Goal: Task Accomplishment & Management: Complete application form

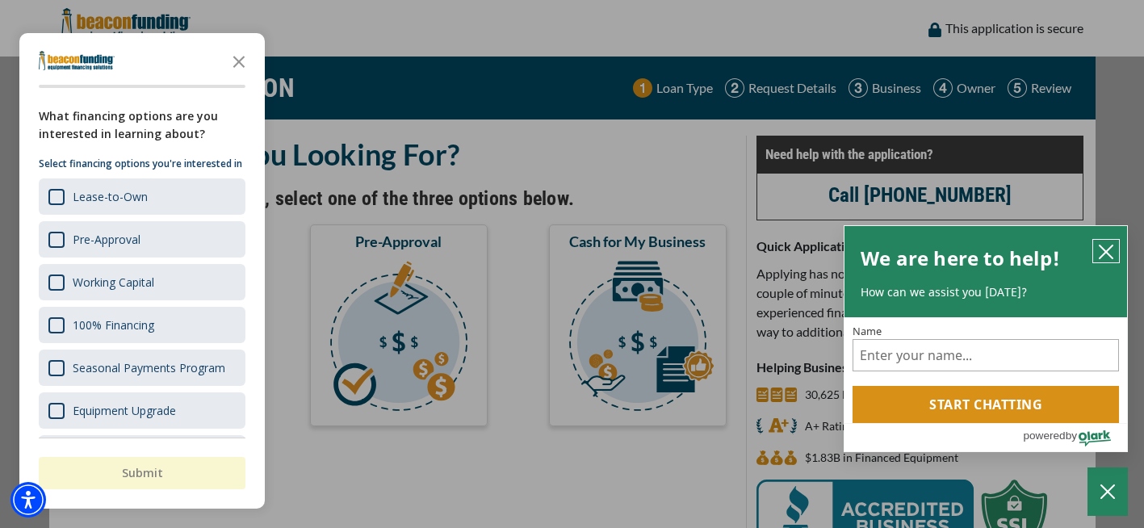
click at [1099, 248] on icon "close chatbox" at bounding box center [1106, 252] width 16 height 16
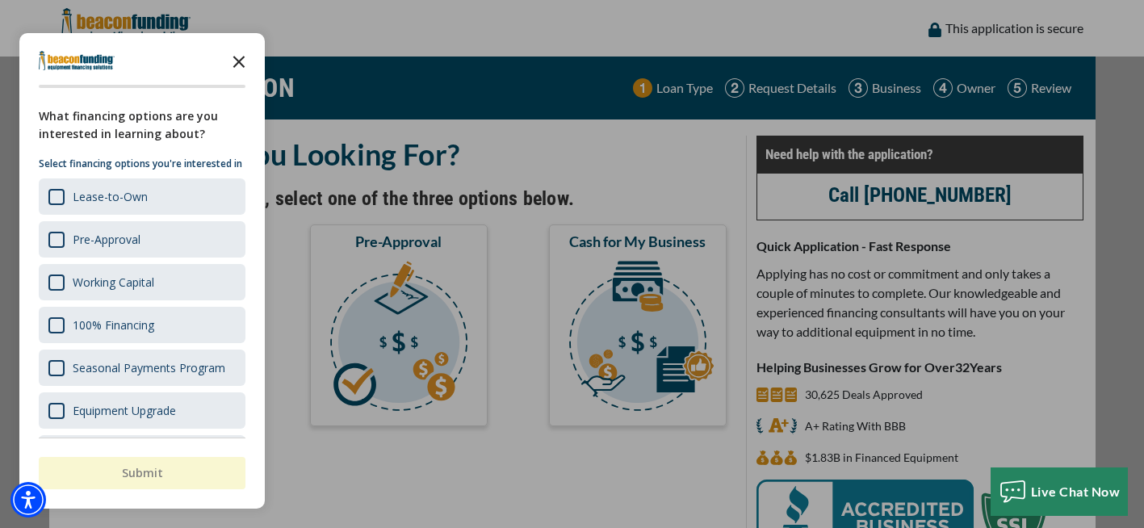
click at [244, 64] on icon "Close the survey" at bounding box center [239, 60] width 32 height 32
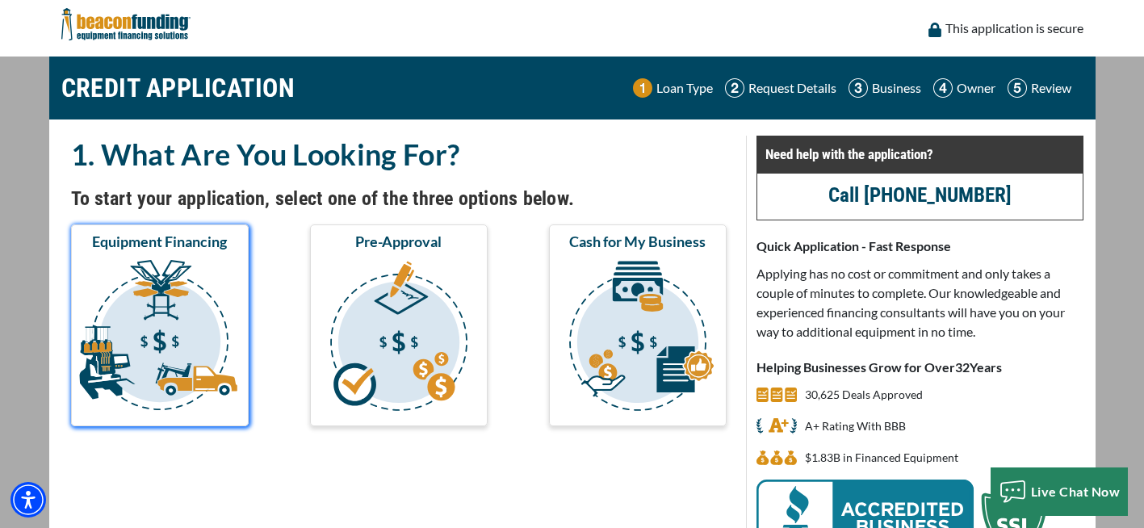
click at [151, 341] on img "submit" at bounding box center [159, 338] width 171 height 161
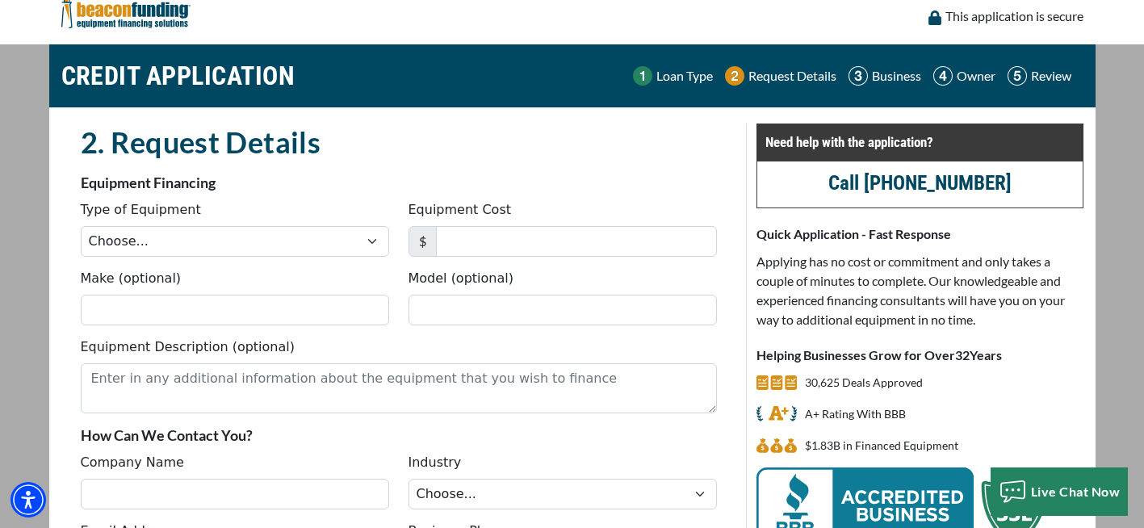
scroll to position [11, 0]
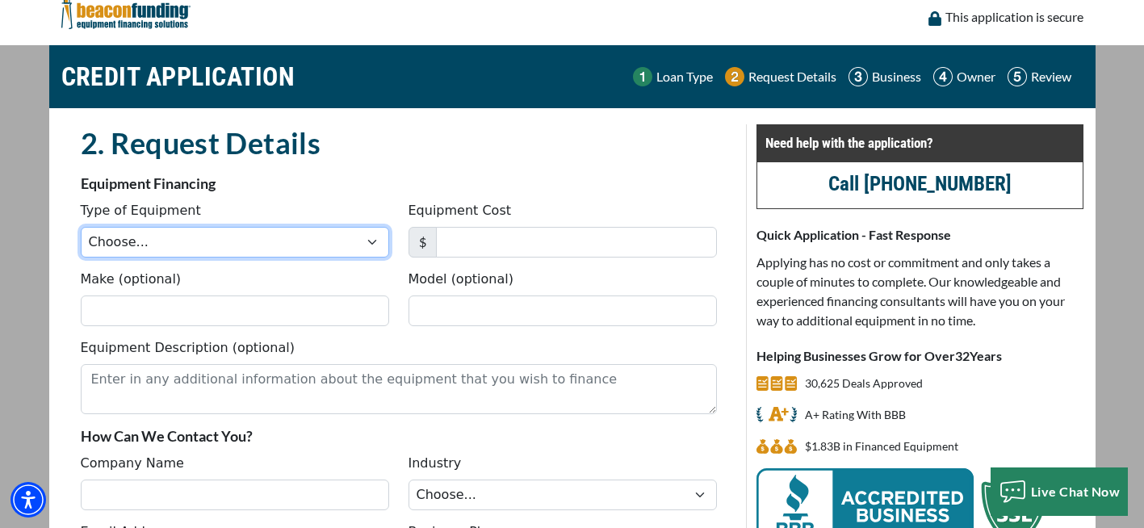
click at [375, 243] on select "Choose... Backhoe Boom/Bucket Truck Chipper Commercial Mower Crane DTG/DTF Prin…" at bounding box center [235, 242] width 308 height 31
select select "22"
click at [81, 227] on select "Choose... Backhoe Boom/Bucket Truck Chipper Commercial Mower Crane DTG/DTF Prin…" at bounding box center [235, 242] width 308 height 31
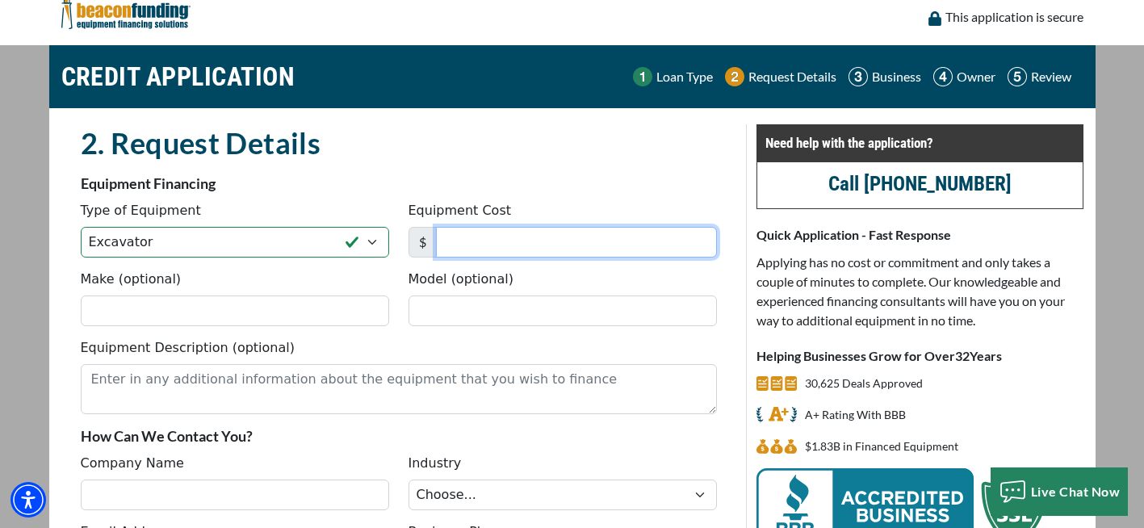
click at [457, 240] on input "Equipment Cost" at bounding box center [576, 242] width 281 height 31
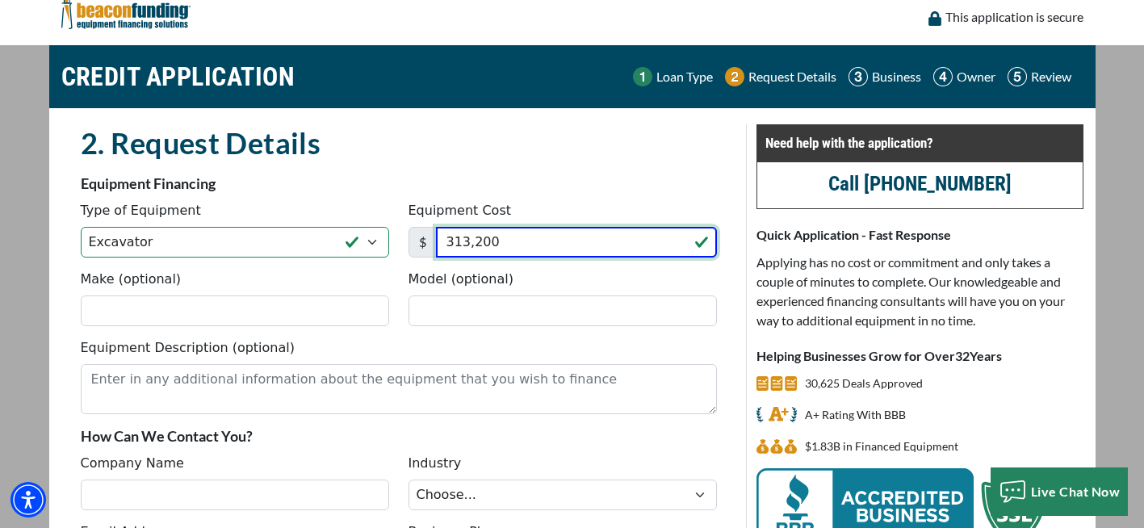
type input "313,200"
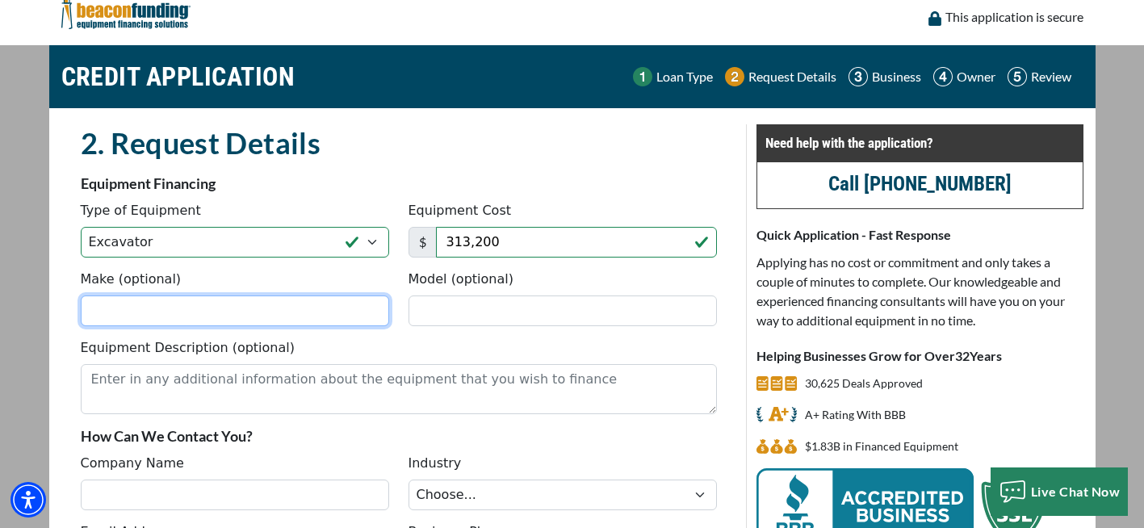
click at [134, 312] on input "Make (optional)" at bounding box center [235, 310] width 308 height 31
click at [282, 305] on input "Make (optional)" at bounding box center [235, 310] width 308 height 31
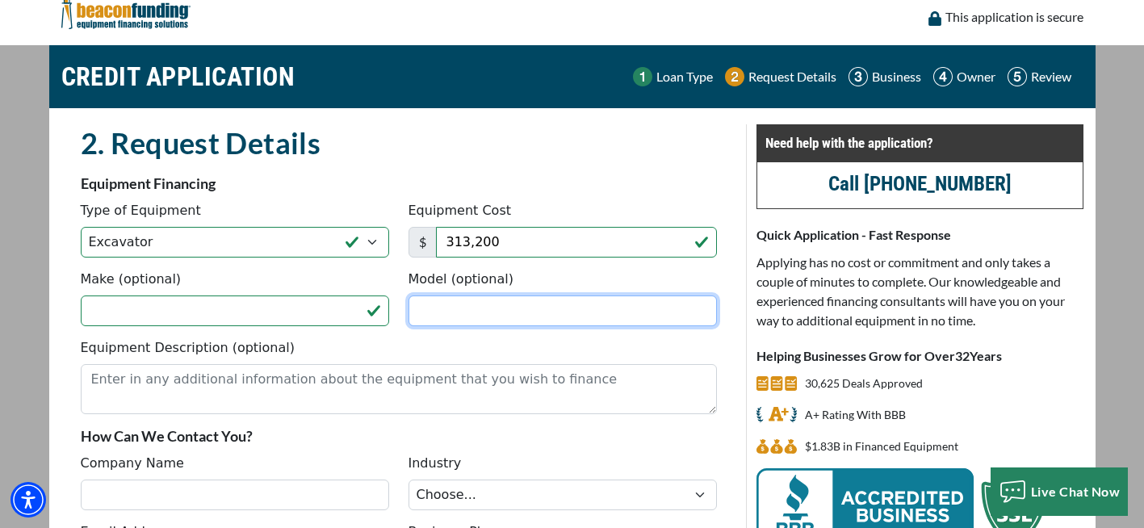
click at [459, 309] on input "Model (optional)" at bounding box center [563, 310] width 308 height 31
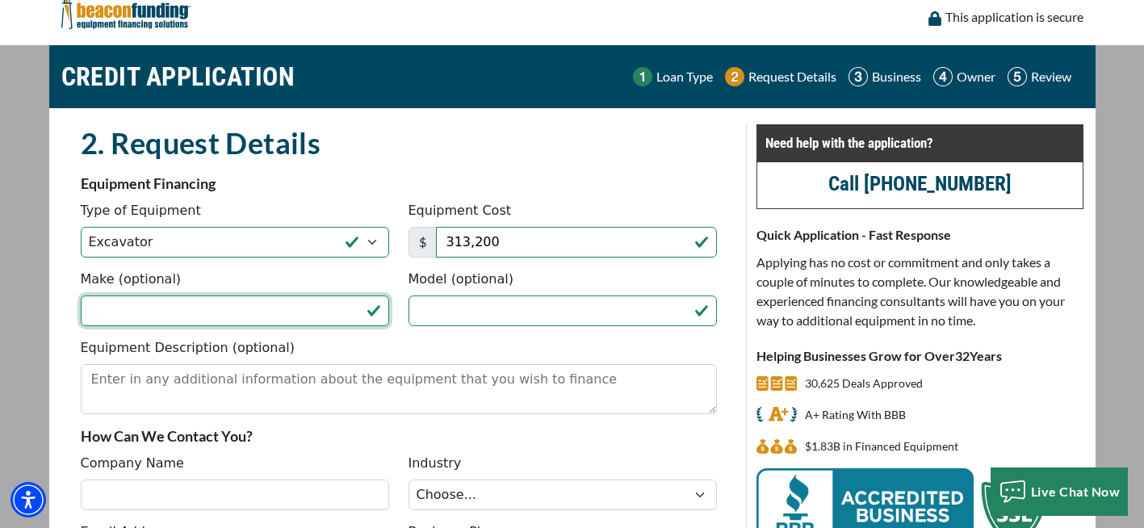
click at [226, 314] on input "Make (optional)" at bounding box center [235, 310] width 308 height 31
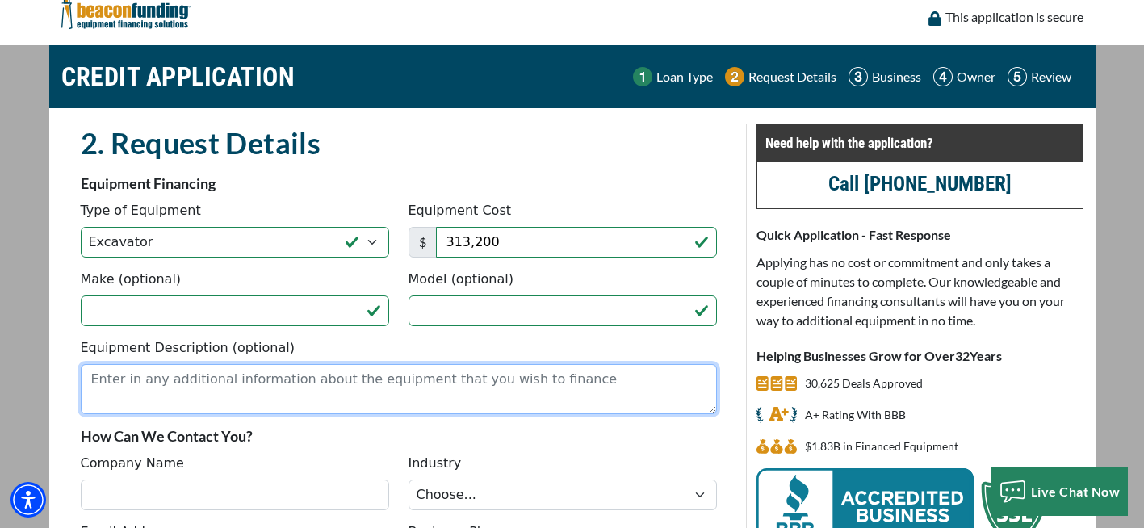
click at [198, 379] on textarea "Equipment Description (optional)" at bounding box center [399, 389] width 636 height 50
paste textarea "2021 CATERPILLAR 336 07A s/n YBN20146 28” pads , Air , Approx. 1100-1200hours […"
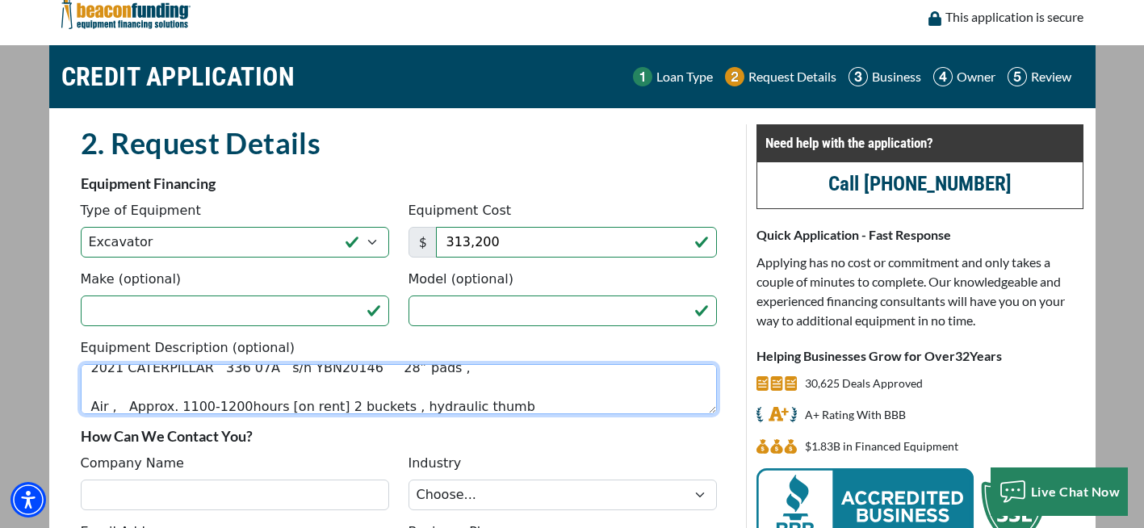
scroll to position [0, 0]
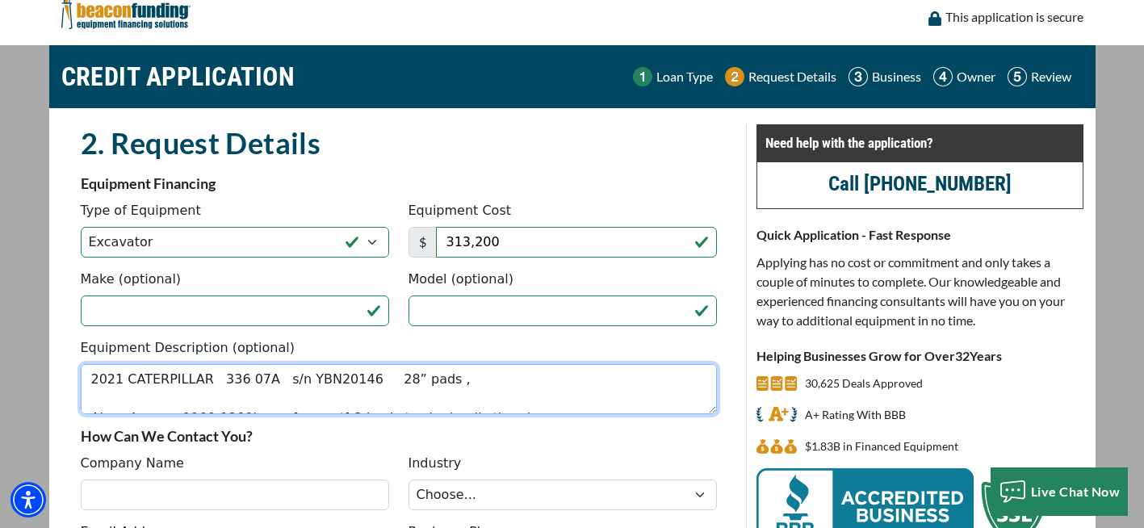
drag, startPoint x: 123, startPoint y: 382, endPoint x: 194, endPoint y: 380, distance: 71.1
click at [194, 380] on textarea "2021 CATERPILLAR 336 07A s/n YBN20146 28” pads , Air , Approx. 1100-1200hours […" at bounding box center [399, 389] width 636 height 50
type textarea "2021 CATERPILLAR 336 07A s/n YBN20146 28” pads , Air , Approx. 1100-1200hours […"
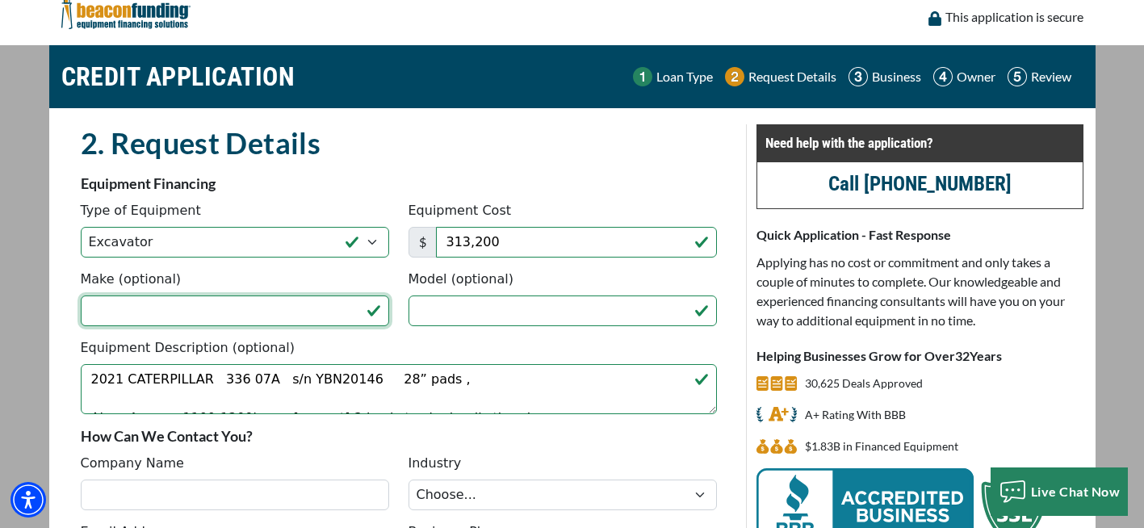
click at [133, 306] on input "Make (optional)" at bounding box center [235, 310] width 308 height 31
paste input "CATERPILLAR"
type input "CATERPILLAR"
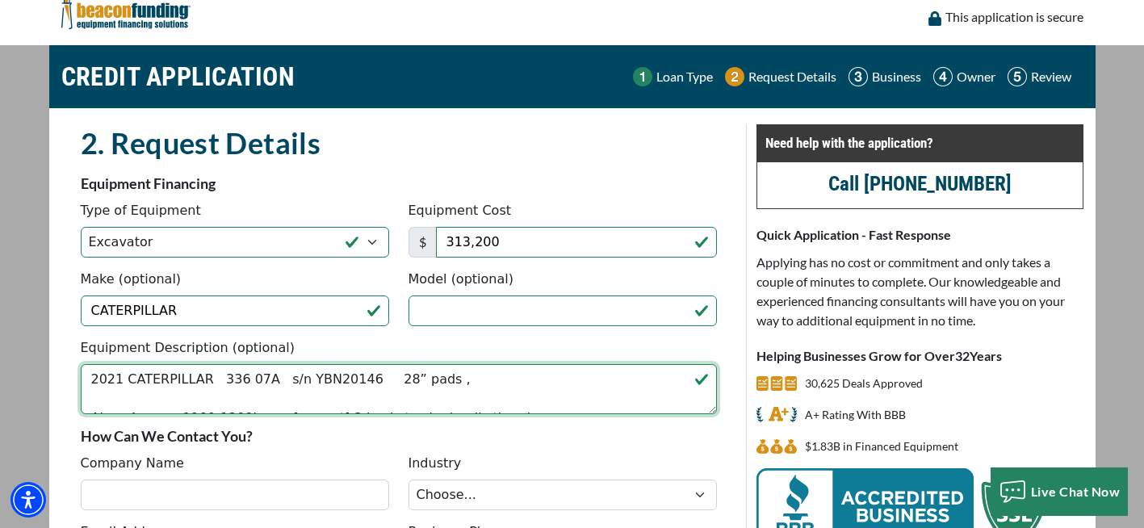
drag, startPoint x: 208, startPoint y: 382, endPoint x: 228, endPoint y: 379, distance: 20.4
click at [228, 379] on textarea "2021 CATERPILLAR 336 07A s/n YBN20146 28” pads , Air , Approx. 1100-1200hours […" at bounding box center [399, 389] width 636 height 50
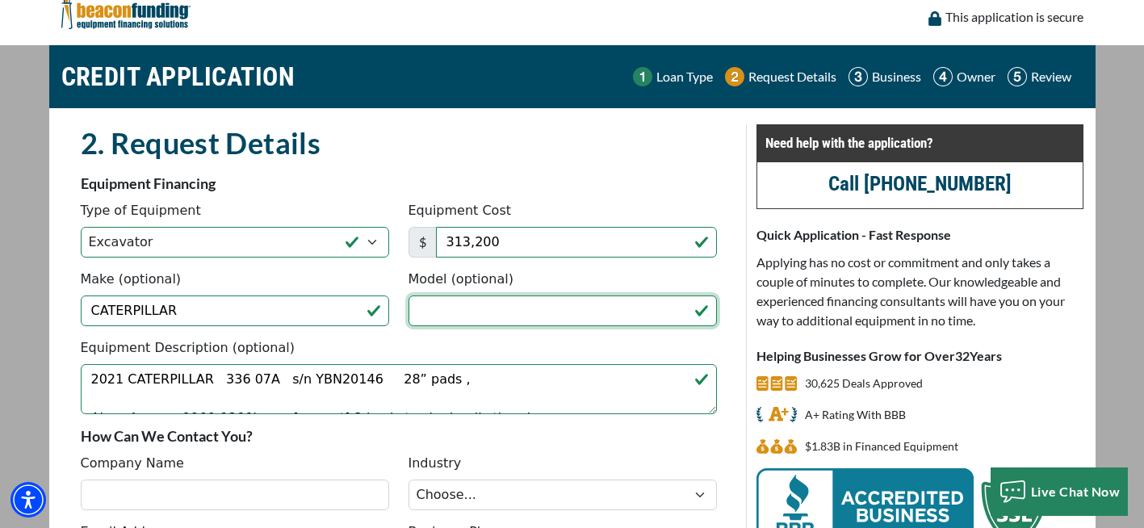
click at [427, 308] on input "Model (optional)" at bounding box center [563, 310] width 308 height 31
paste input "336"
type input "336"
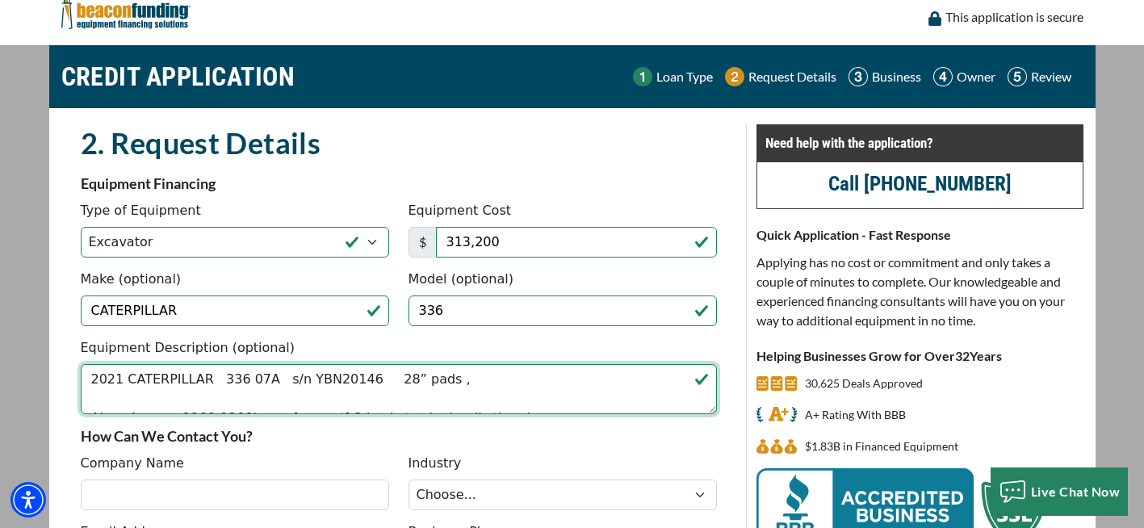
click at [447, 383] on textarea "2021 CATERPILLAR 336 07A s/n YBN20146 28” pads , Air , Approx. 1100-1200hours […" at bounding box center [399, 389] width 636 height 50
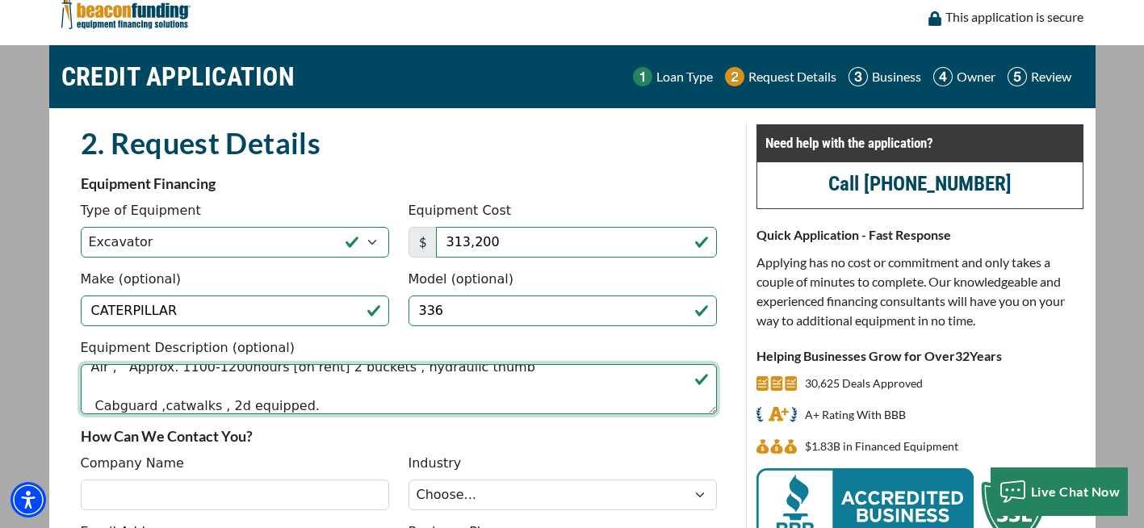
scroll to position [32, 0]
click at [98, 390] on textarea "2021 CATERPILLAR 336 07A s/n YBN20146 28” pads , Air , Approx. 1100-1200hours […" at bounding box center [399, 389] width 636 height 50
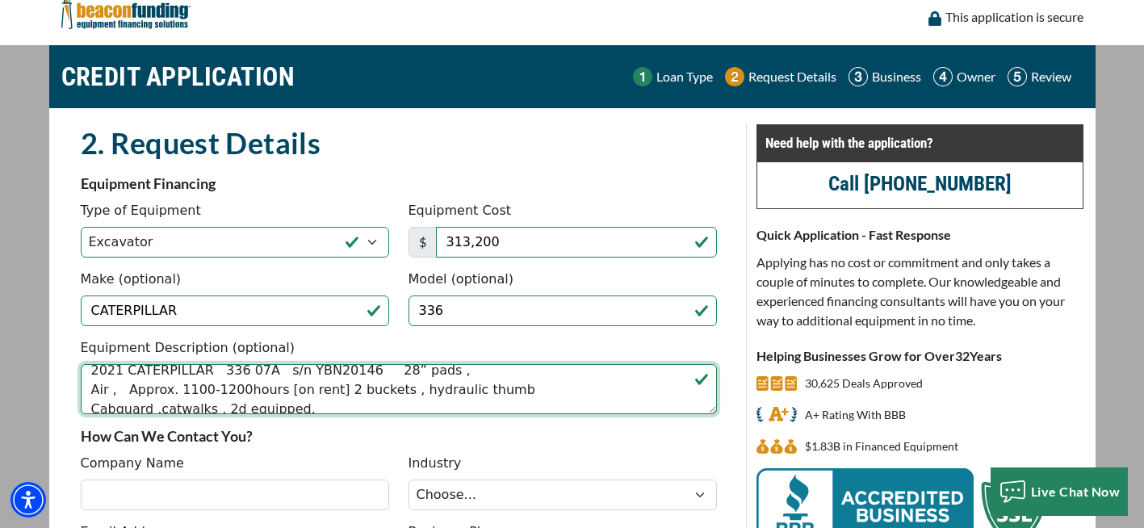
scroll to position [19, 0]
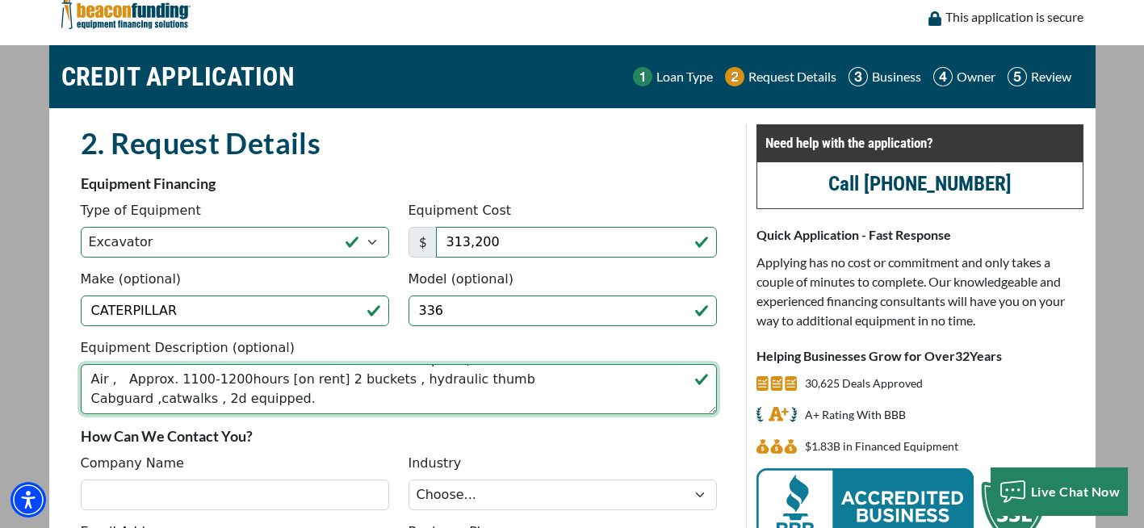
click at [314, 404] on textarea "2021 CATERPILLAR 336 07A s/n YBN20146 28” pads , Air , Approx. 1100-1200hours […" at bounding box center [399, 389] width 636 height 50
paste textarea "313,000.00 USD Includes delivery to Port Angeles, Wa Link to pictures https://p…"
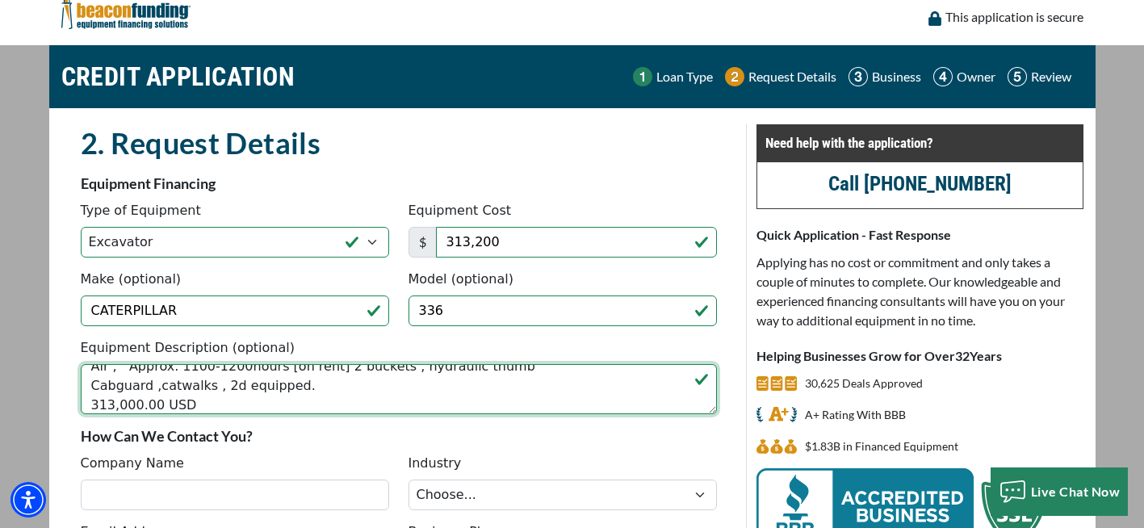
scroll to position [149, 0]
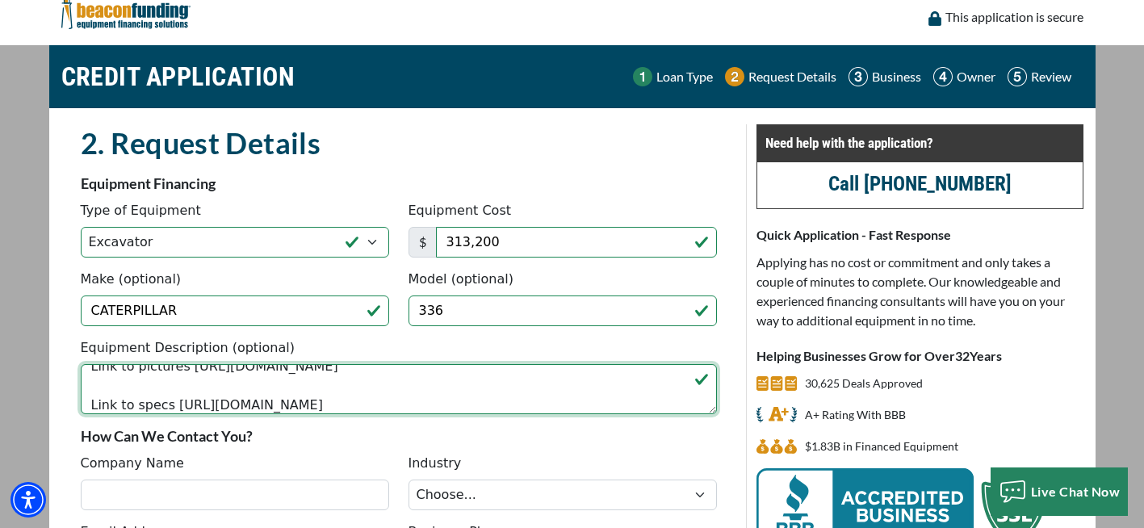
click at [102, 390] on textarea "2021 CATERPILLAR 336 07A s/n YBN20146 28” pads , Air , Approx. 1100-1200hours […" at bounding box center [399, 389] width 636 height 50
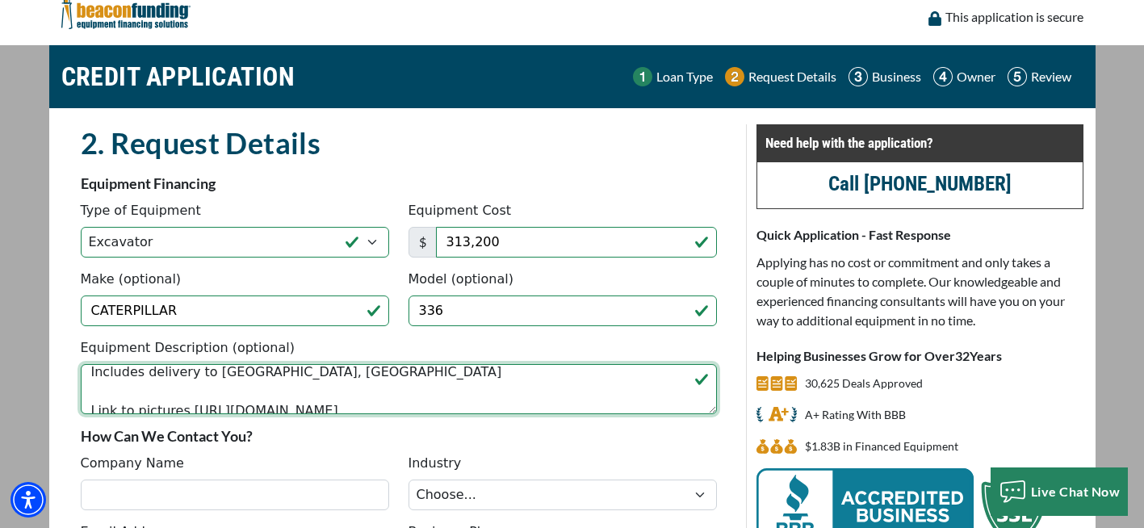
scroll to position [103, 0]
click at [310, 379] on textarea "2021 CATERPILLAR 336 07A s/n YBN20146 28” pads , Air , Approx. 1100-1200hours […" at bounding box center [399, 389] width 636 height 50
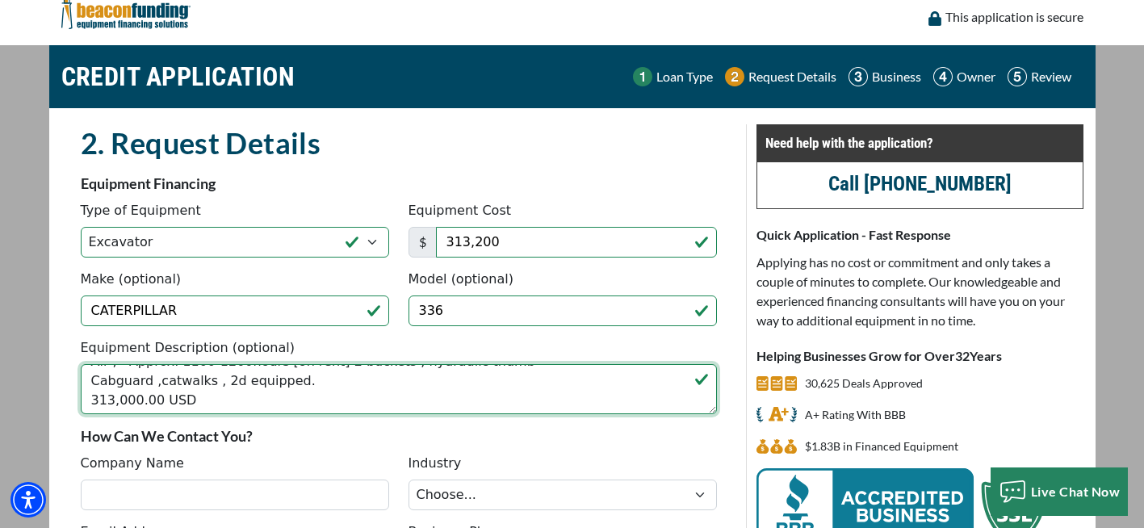
scroll to position [38, 0]
click at [92, 403] on textarea "2021 CATERPILLAR 336 07A s/n YBN20146 28” pads , Air , Approx. 1100-1200hours […" at bounding box center [399, 389] width 636 height 50
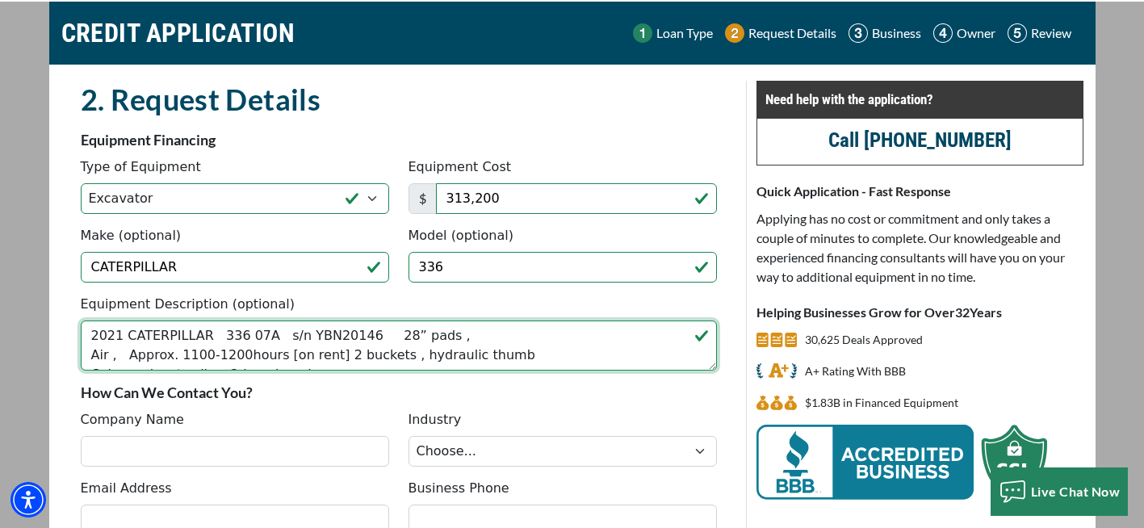
scroll to position [57, 0]
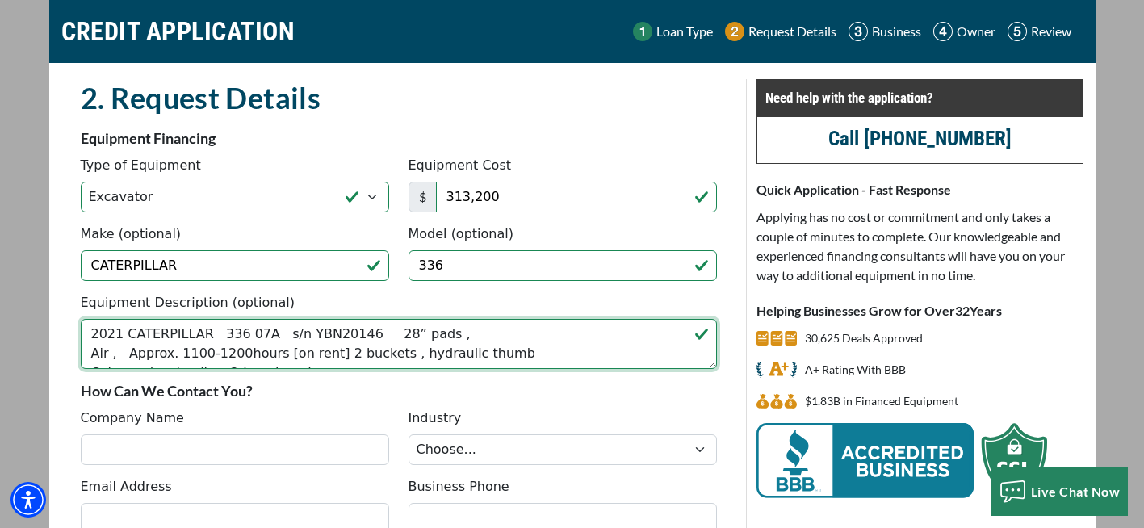
drag, startPoint x: 211, startPoint y: 334, endPoint x: 255, endPoint y: 338, distance: 44.6
click at [255, 338] on textarea "2021 CATERPILLAR 336 07A s/n YBN20146 28” pads , Air , Approx. 1100-1200hours […" at bounding box center [399, 344] width 636 height 50
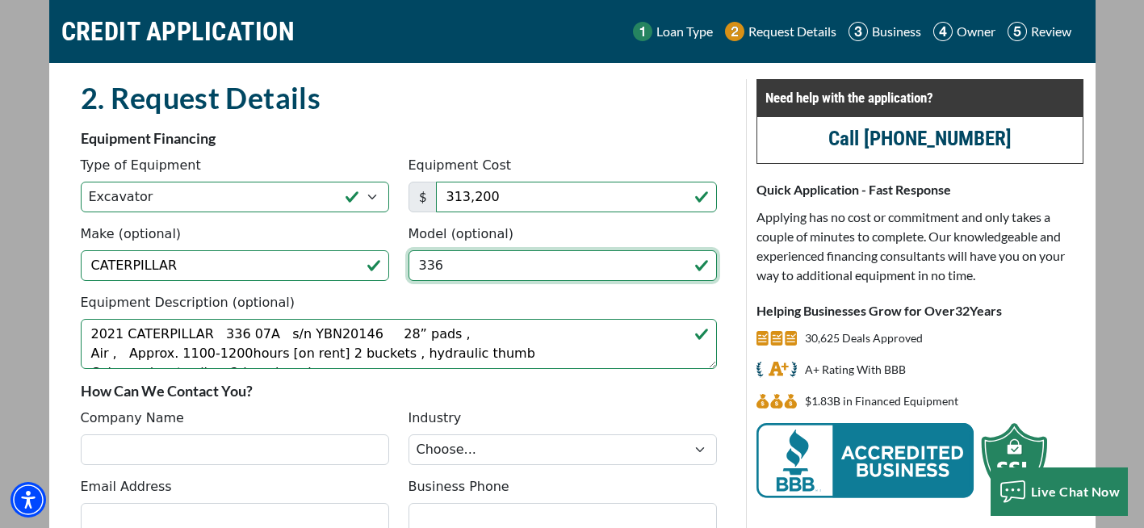
click at [447, 267] on input "336" at bounding box center [563, 265] width 308 height 31
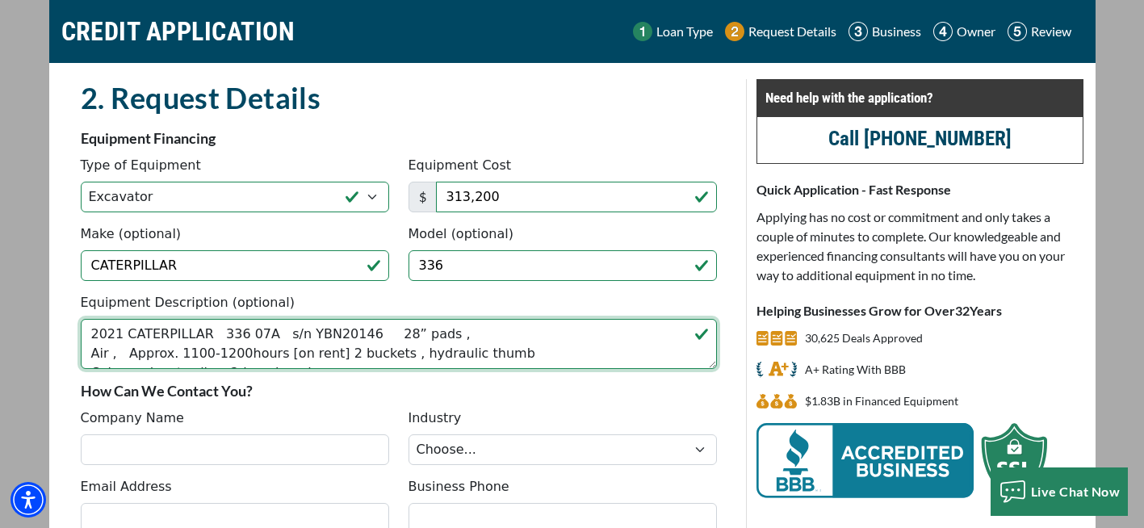
click at [255, 333] on textarea "2021 CATERPILLAR 336 07A s/n YBN20146 28” pads , Air , Approx. 1100-1200hours […" at bounding box center [399, 344] width 636 height 50
click at [237, 335] on textarea "2021 CATERPILLAR 336 s/n YBN20146 28” pads , Air , Approx. 1100-1200hours [on r…" at bounding box center [399, 344] width 636 height 50
click at [126, 354] on textarea "2021 CATERPILLAR 336 s/n YBN20146 28” pads , Air , Approx. 1100-1200hours [on r…" at bounding box center [399, 344] width 636 height 50
click at [229, 352] on textarea "2021 CATERPILLAR 336 s/n YBN20146 28” pads , Air , Approx. 1100-1200hours [on r…" at bounding box center [399, 344] width 636 height 50
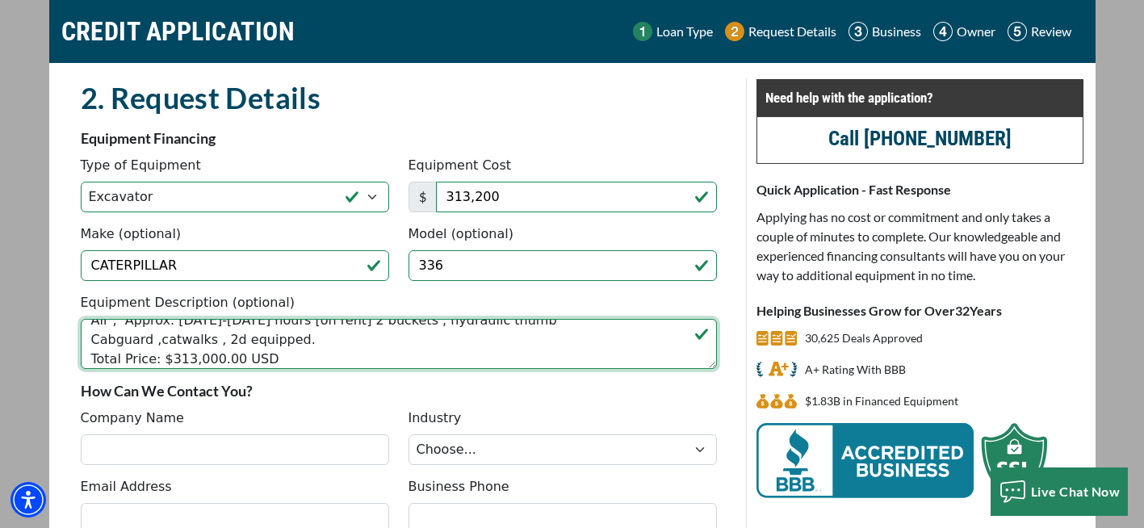
scroll to position [32, 0]
click at [333, 340] on textarea "2021 CATERPILLAR 336 s/n YBN20146 28” pads , Air , Approx. 1100-1200 hours [on …" at bounding box center [399, 344] width 636 height 50
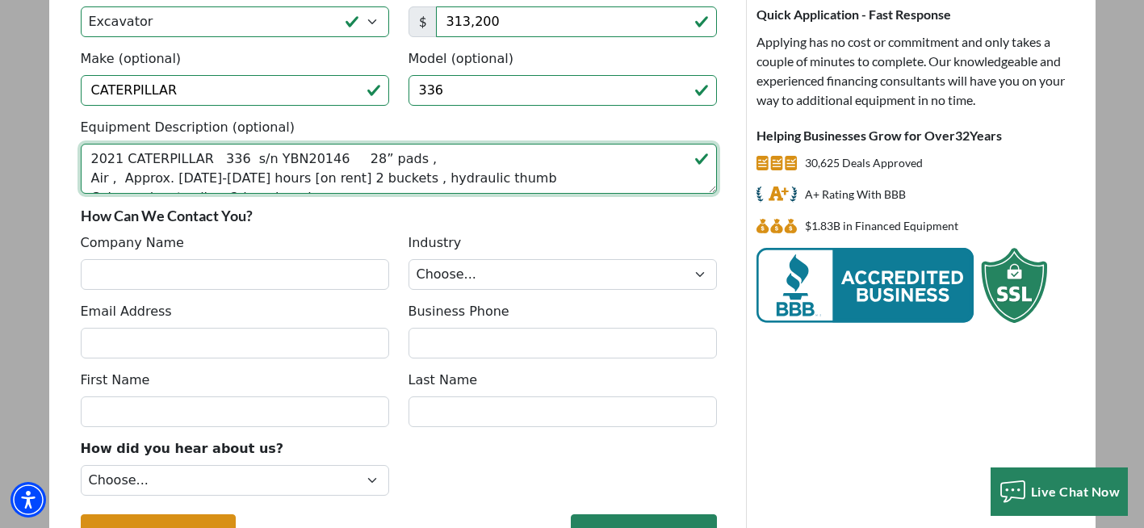
scroll to position [254, 0]
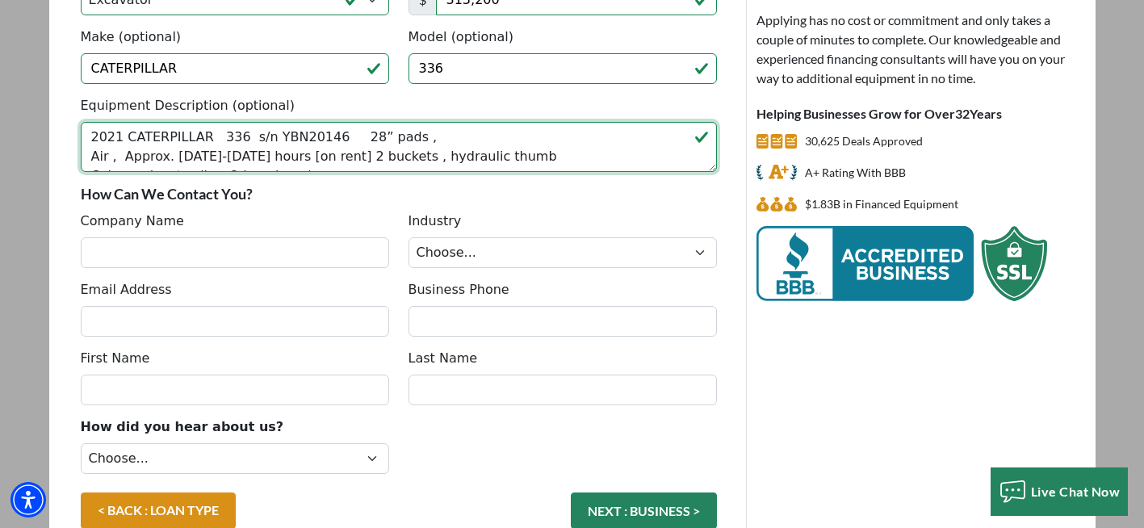
type textarea "2021 CATERPILLAR 336 s/n YBN20146 28” pads , Air , Approx. 1100-1200 hours [on …"
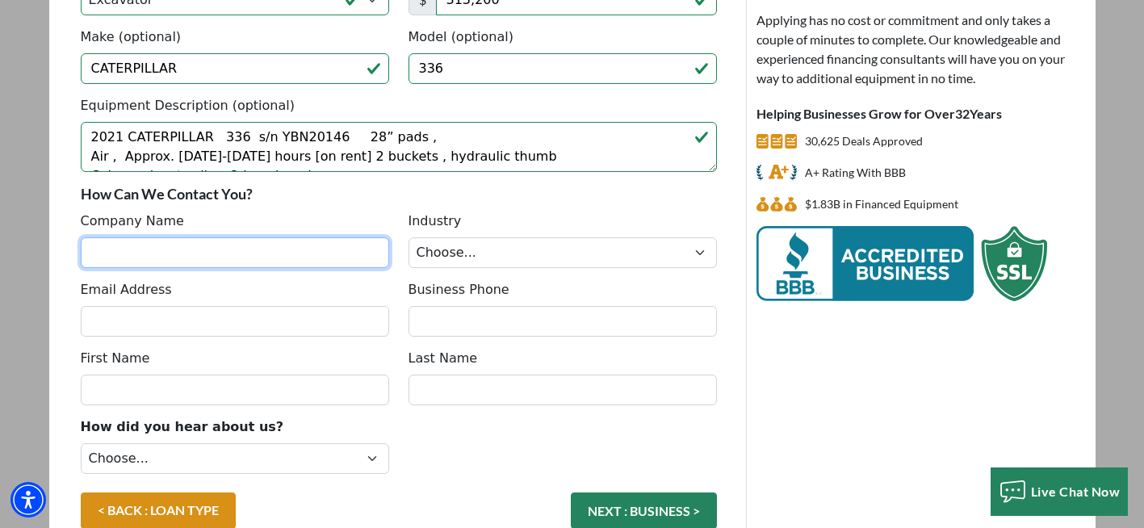
click at [275, 257] on input "Company Name" at bounding box center [235, 252] width 308 height 31
type input "A&A Rock Inc."
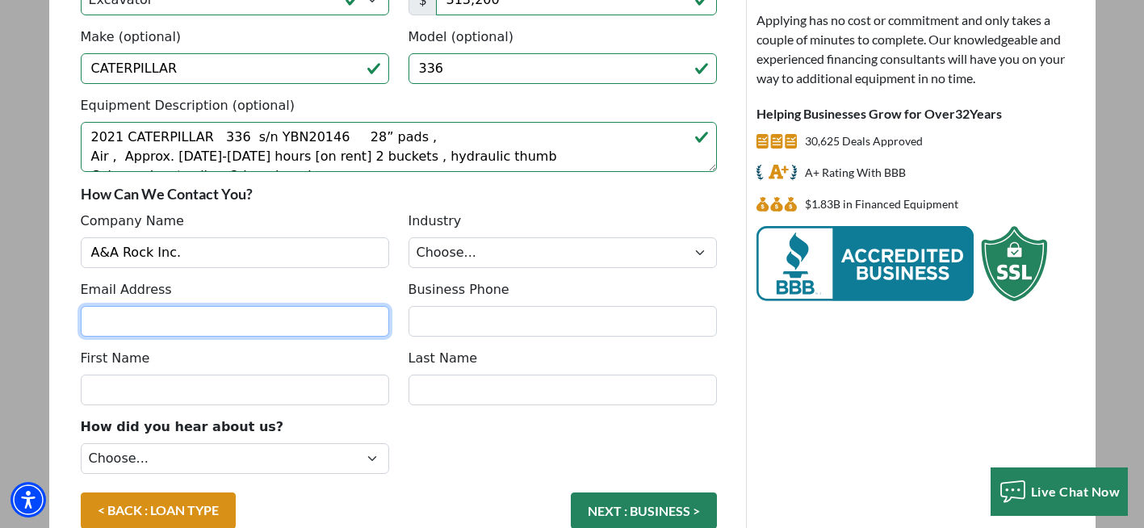
type input "[EMAIL_ADDRESS][DOMAIN_NAME]"
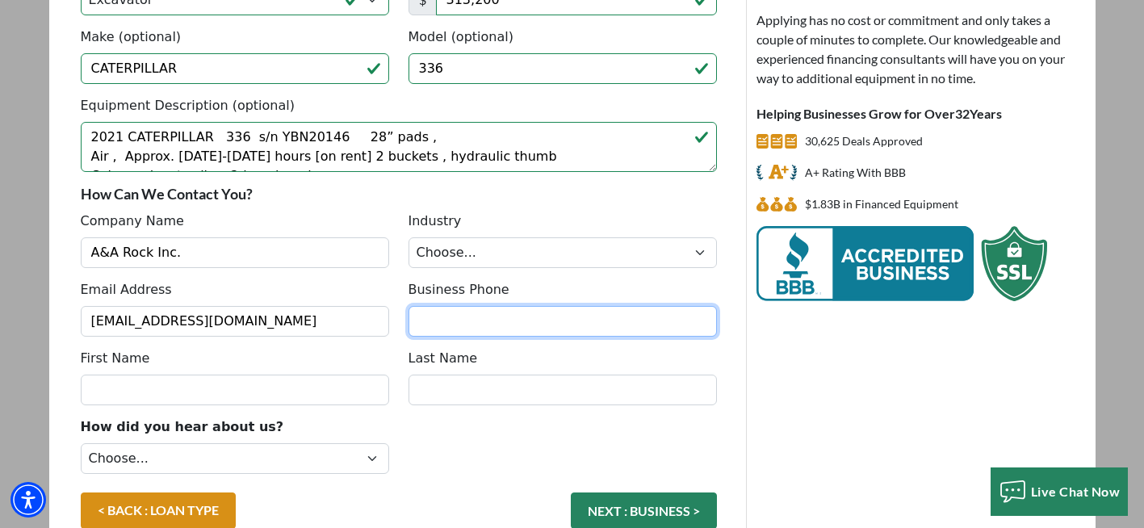
type input "3604610738"
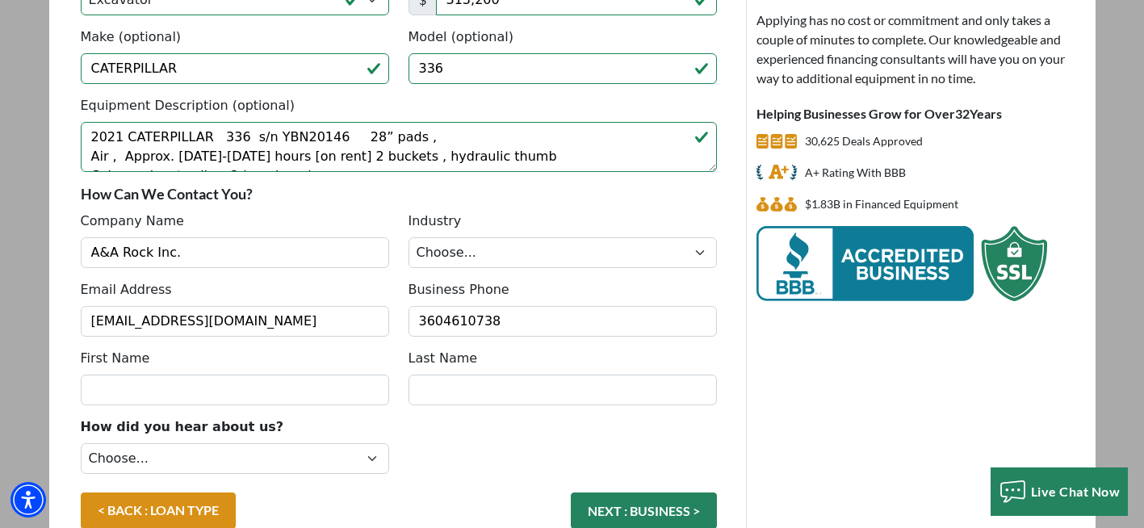
type input "[PERSON_NAME]"
type input "ADAMIRE"
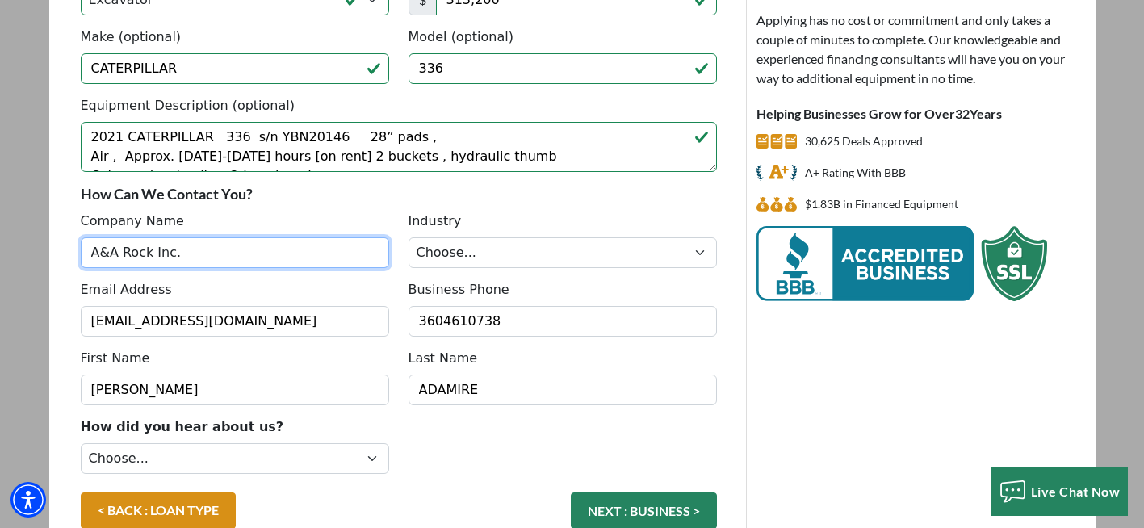
type input "[PHONE_NUMBER]"
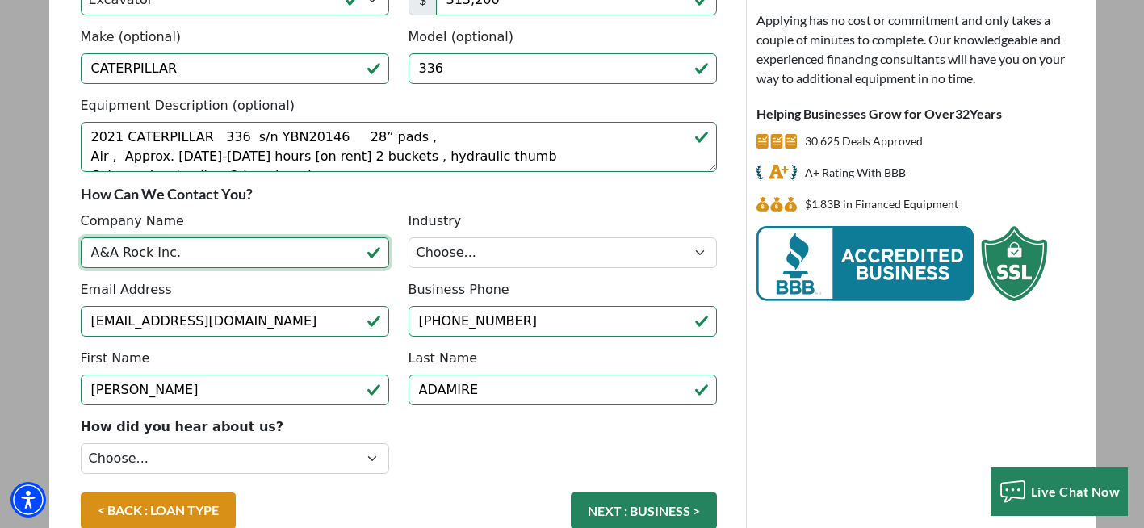
type input "PB&A Services"
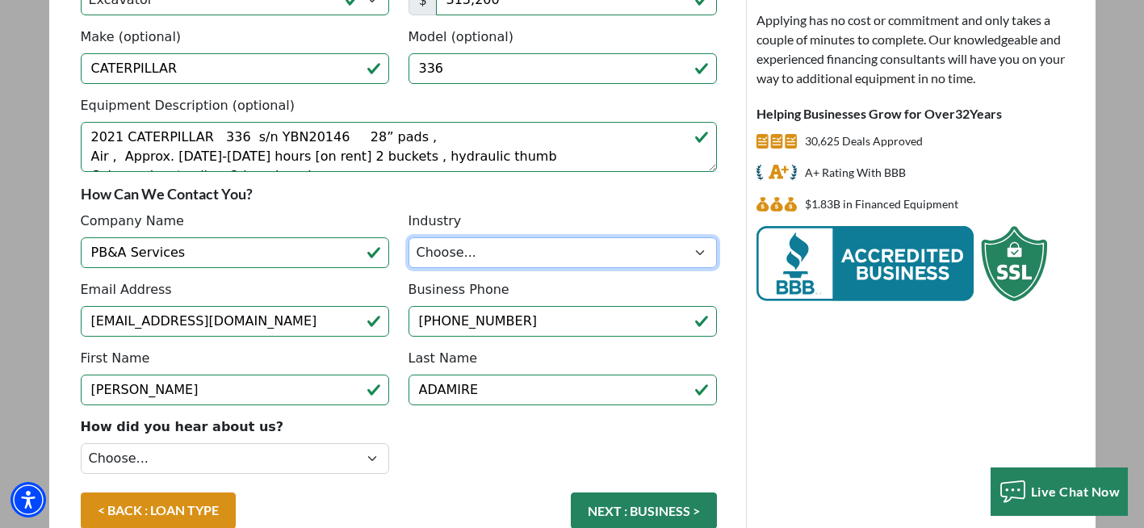
click at [505, 262] on select "Choose... Towing Landscape/Hardscape Decorated Apparel Septic Light Constructio…" at bounding box center [563, 252] width 308 height 31
select select "5"
click at [409, 237] on select "Choose... Towing Landscape/Hardscape Decorated Apparel Septic Light Constructio…" at bounding box center [563, 252] width 308 height 31
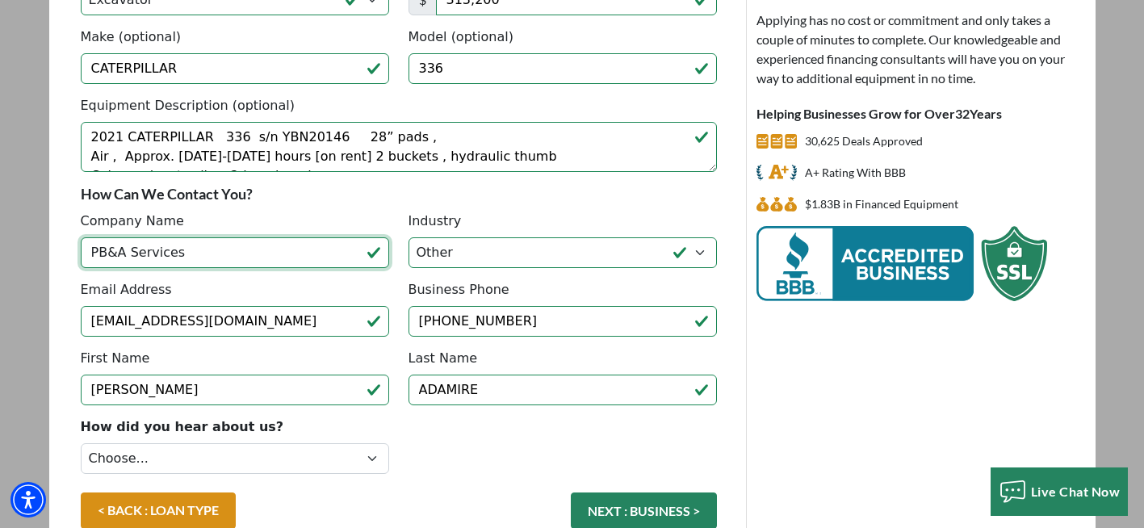
click at [199, 256] on input "PB&A Services" at bounding box center [235, 252] width 308 height 31
drag, startPoint x: 199, startPoint y: 256, endPoint x: 60, endPoint y: 241, distance: 139.7
click at [60, 241] on div "2. Request Details There was an issue while saving the data. Please try again a…" at bounding box center [399, 219] width 694 height 675
type input "A&A Rock Inc."
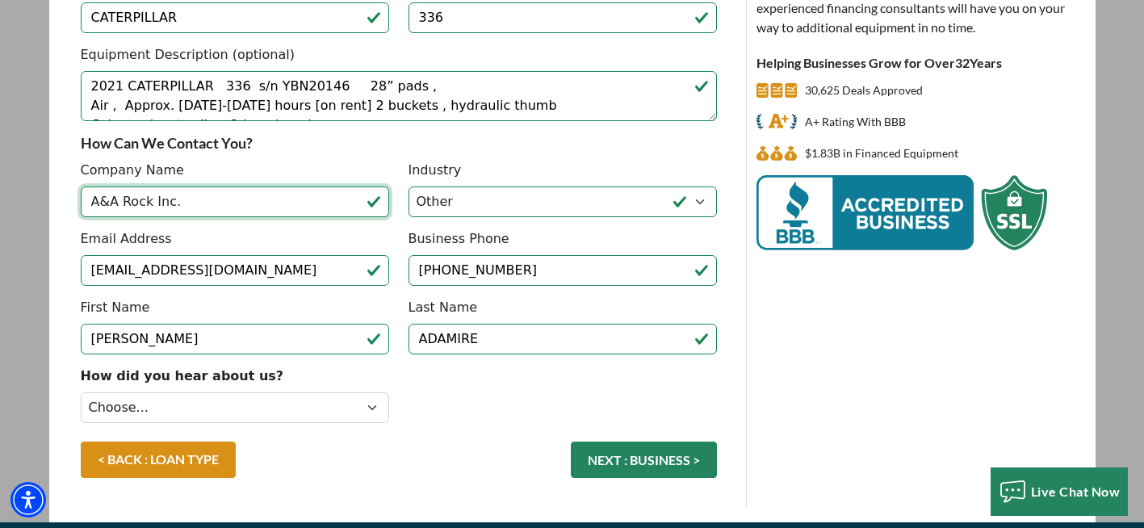
scroll to position [270, 0]
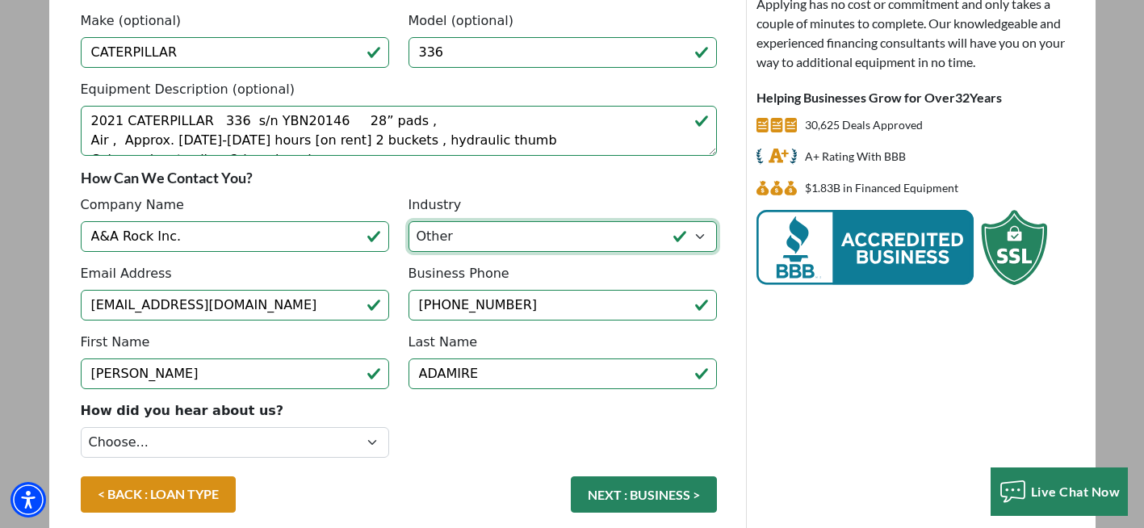
click at [497, 243] on select "Choose... Towing Landscape/Hardscape Decorated Apparel Septic Light Constructio…" at bounding box center [563, 236] width 308 height 31
click at [409, 221] on select "Choose... Towing Landscape/Hardscape Decorated Apparel Septic Light Constructio…" at bounding box center [563, 236] width 308 height 31
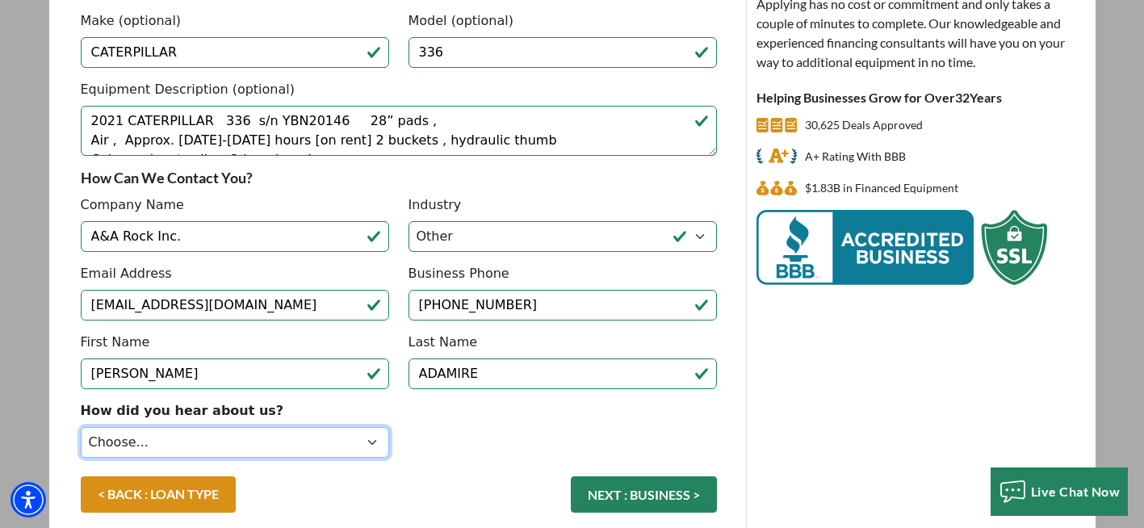
click at [369, 436] on select "Choose... Internet Search Vendor Referral Word of Mouth Client Referral Email E…" at bounding box center [235, 442] width 308 height 31
select select "14"
click at [81, 427] on select "Choose... Internet Search Vendor Referral Word of Mouth Client Referral Email E…" at bounding box center [235, 442] width 308 height 31
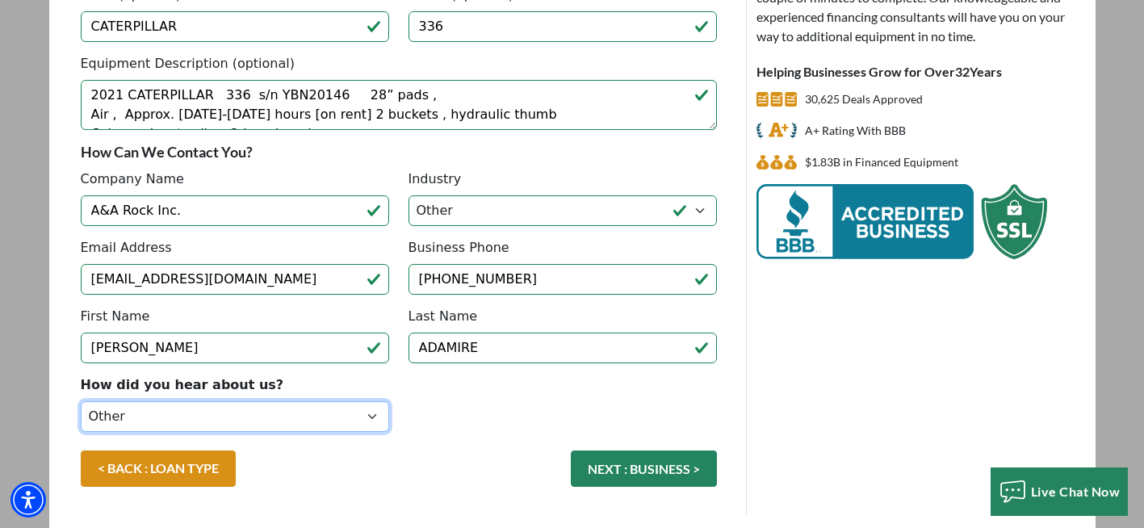
scroll to position [347, 0]
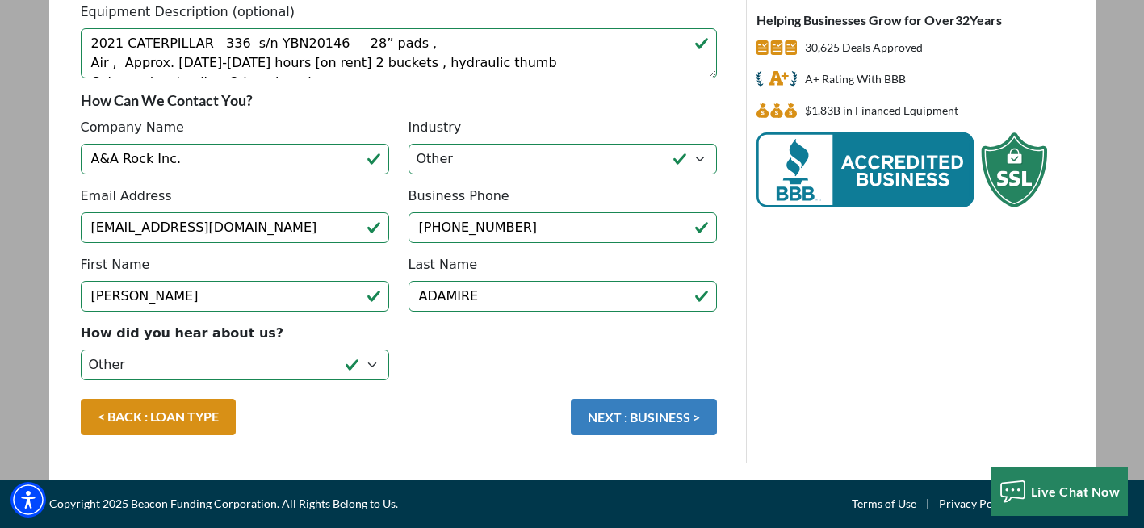
click at [612, 410] on button "NEXT : BUSINESS >" at bounding box center [644, 417] width 146 height 36
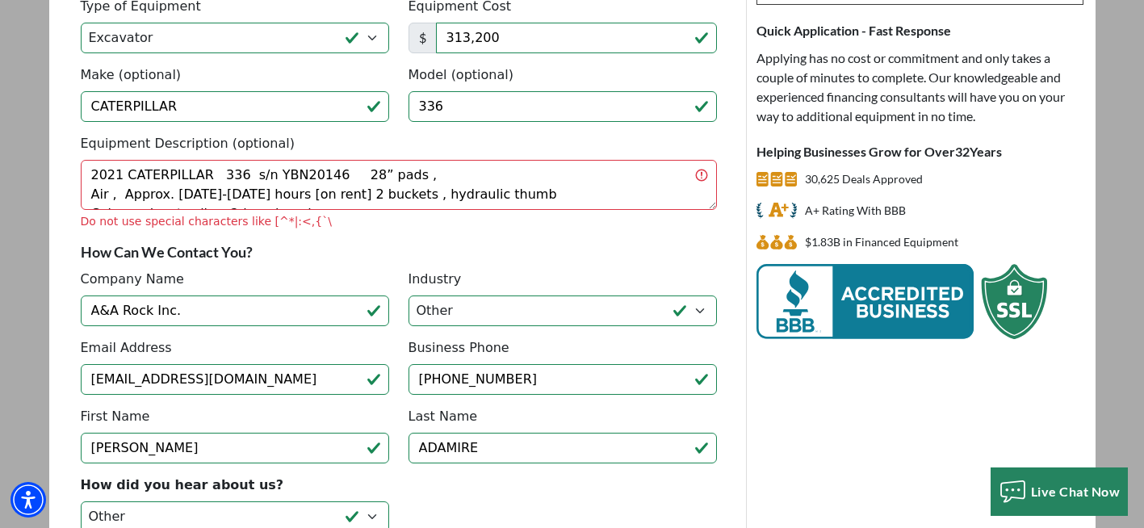
scroll to position [209, 0]
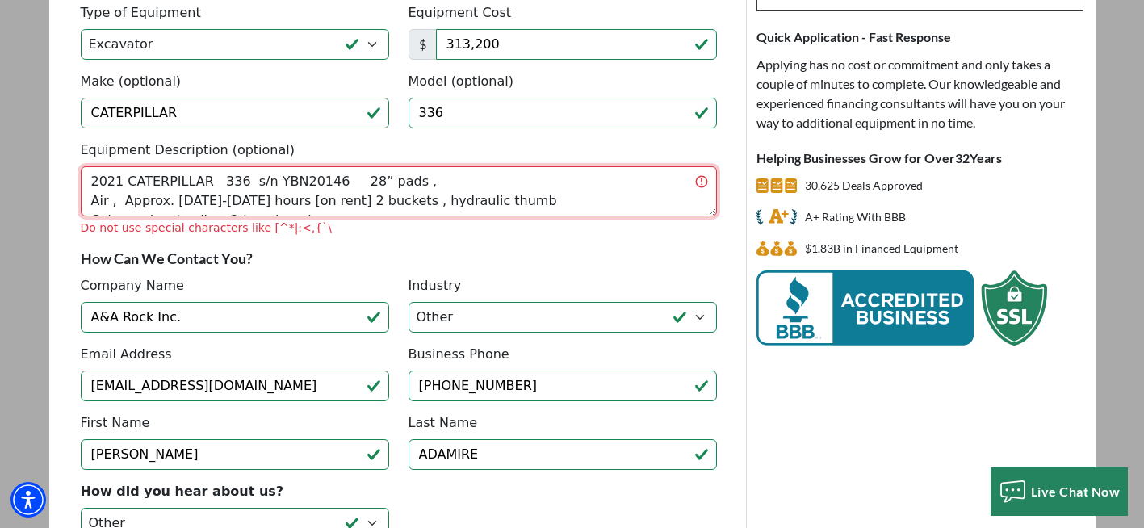
click at [248, 180] on textarea "2021 CATERPILLAR 336 s/n YBN20146 28” pads , Air , Approx. 1100-1200 hours [on …" at bounding box center [399, 191] width 636 height 50
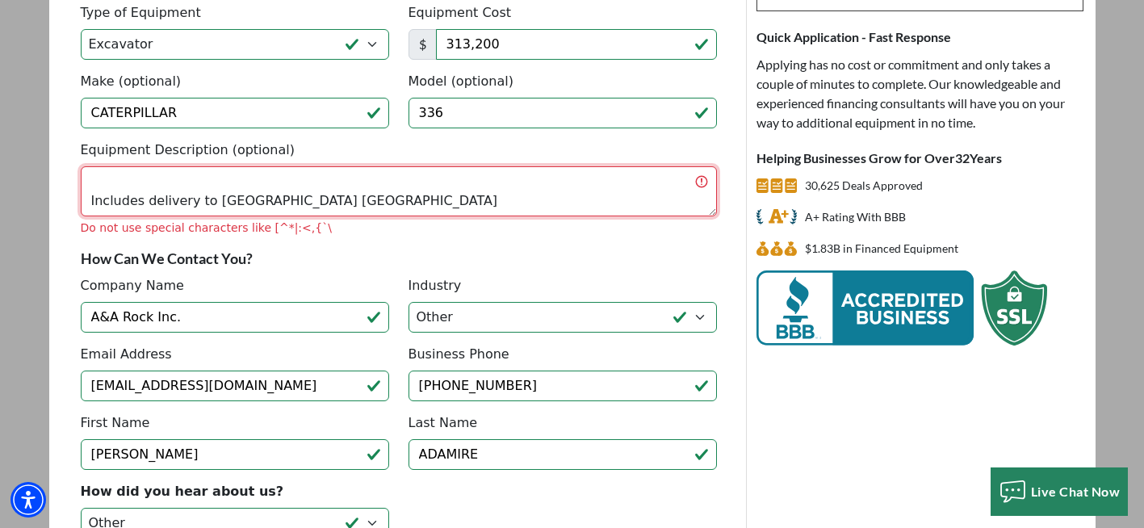
scroll to position [129, 0]
click at [327, 173] on textarea "2021 CATERPILLAR 336 serial number YBN20146 28 inch pads Air Approx 1100 to1200…" at bounding box center [399, 191] width 636 height 50
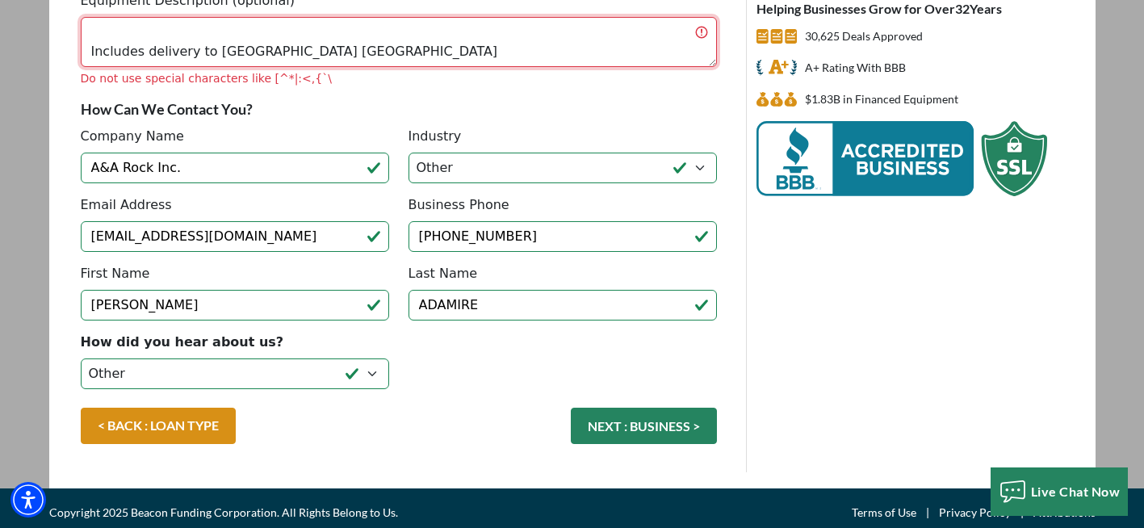
scroll to position [359, 0]
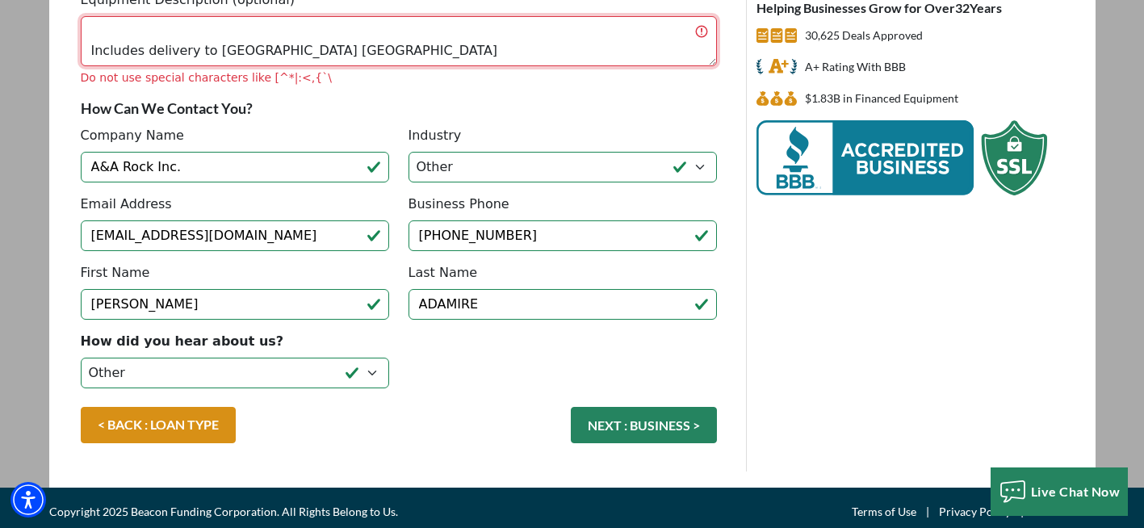
type textarea "2021 CATERPILLAR 336 serial number YBN20146 28 inch pads Air Approx 1100 to1200…"
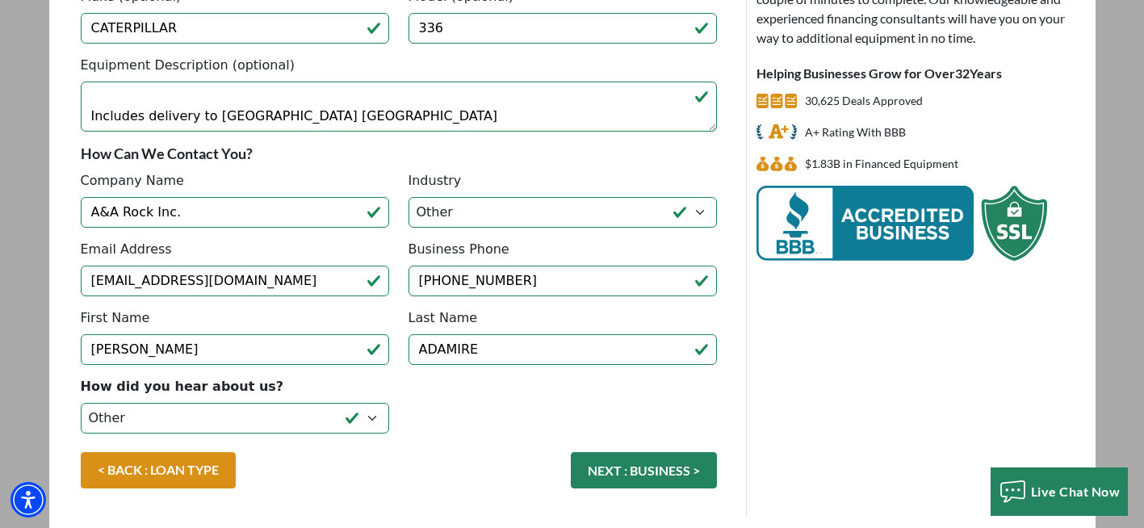
scroll to position [347, 0]
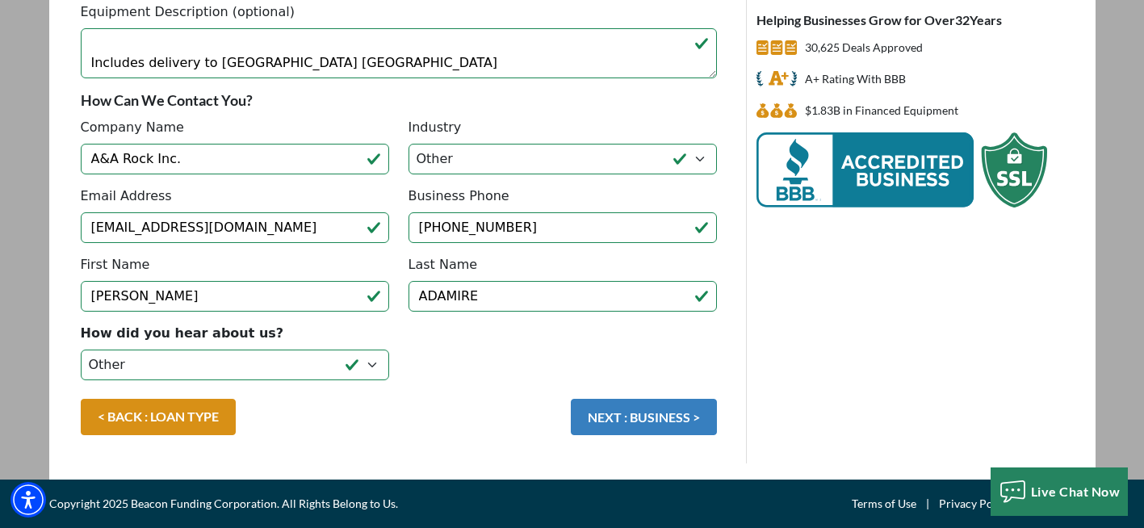
click at [635, 422] on button "NEXT : BUSINESS >" at bounding box center [644, 417] width 146 height 36
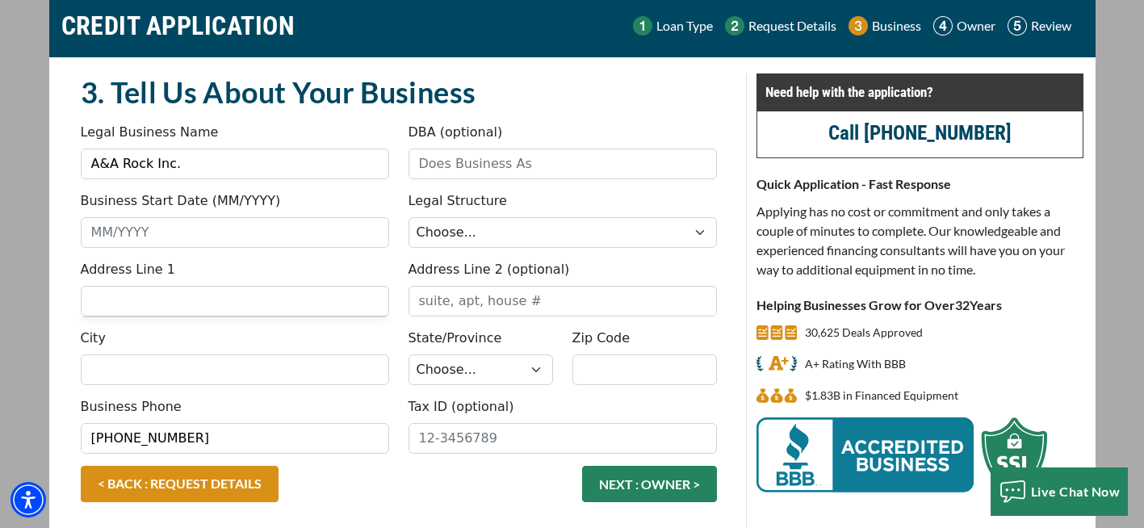
scroll to position [129, 0]
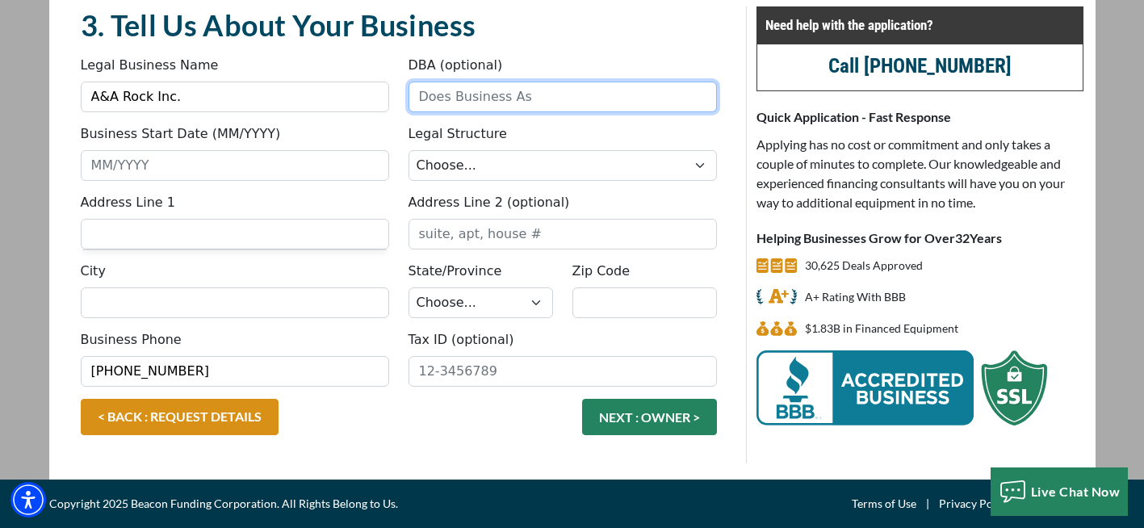
click at [451, 98] on input "DBA (optional)" at bounding box center [563, 97] width 308 height 31
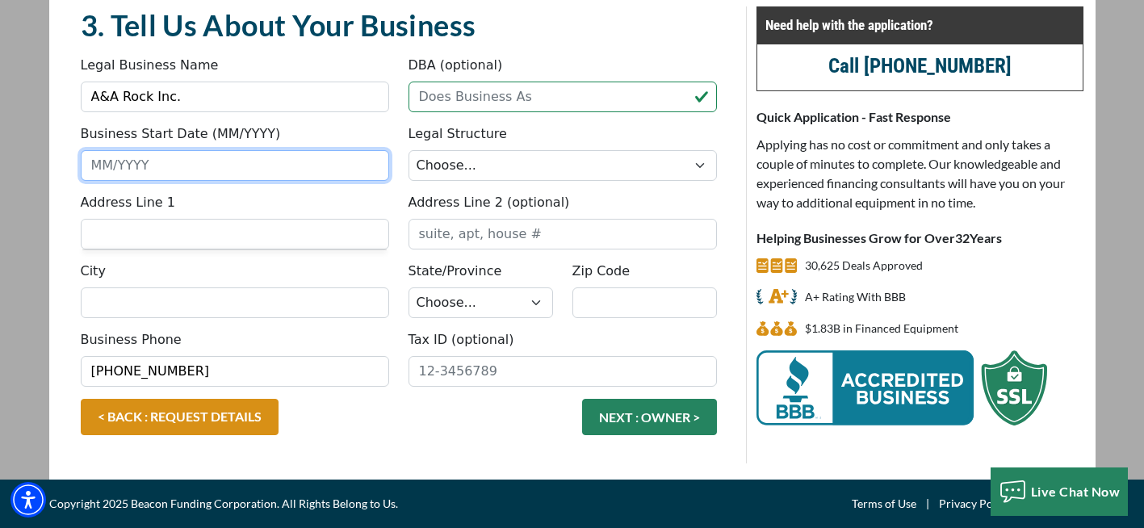
click at [195, 168] on input "Business Start Date (MM/YYYY)" at bounding box center [235, 165] width 308 height 31
type input "07/2018"
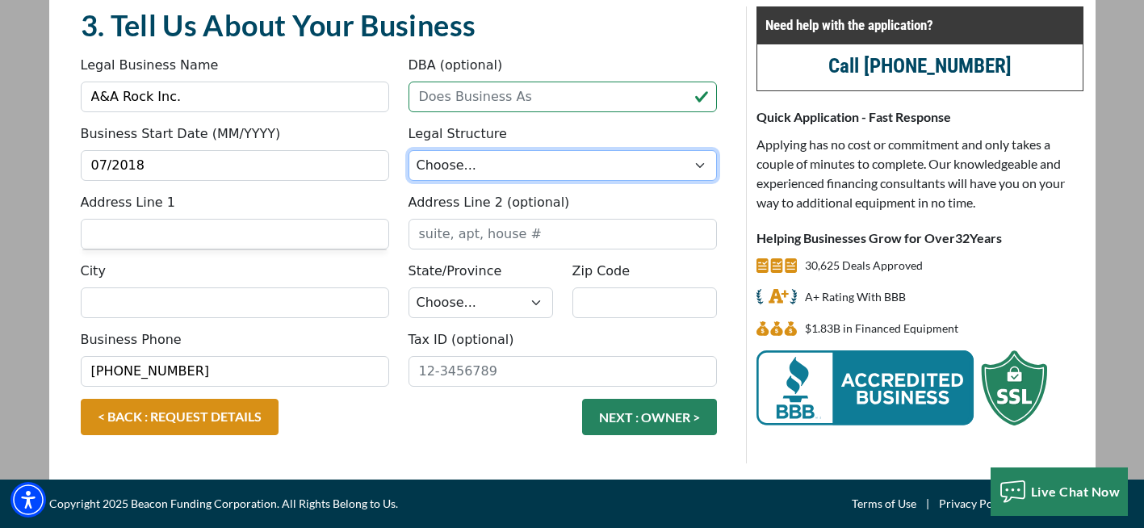
click at [459, 169] on select "Choose... Corporation LLC LLP Municipality Non-Profit Partnership Proprietorship" at bounding box center [563, 165] width 308 height 31
select select "1"
click at [409, 150] on select "Choose... Corporation LLC LLP Municipality Non-Profit Partnership Proprietorship" at bounding box center [563, 165] width 308 height 31
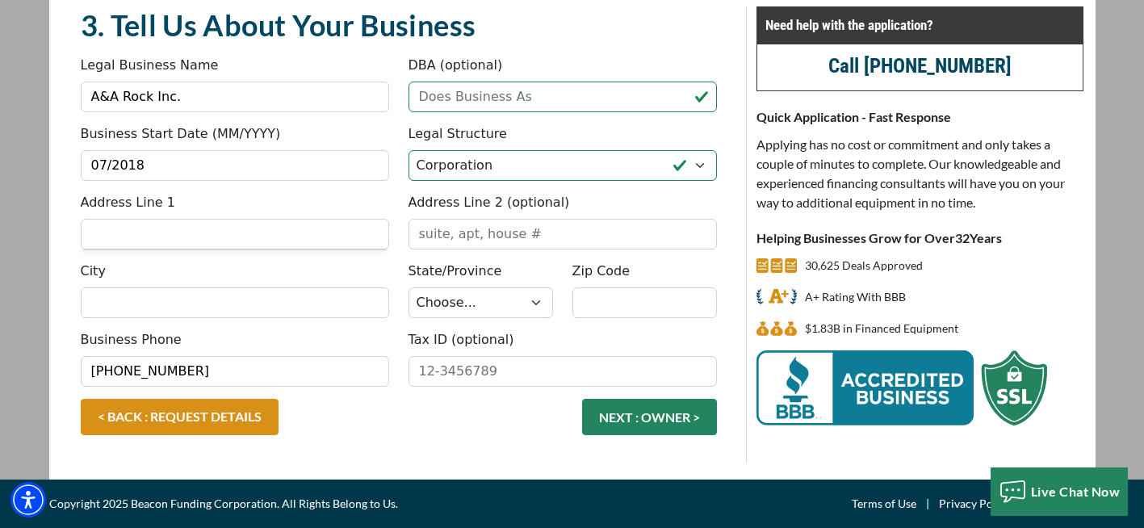
click at [291, 244] on input "Address Line 1" at bounding box center [235, 234] width 308 height 31
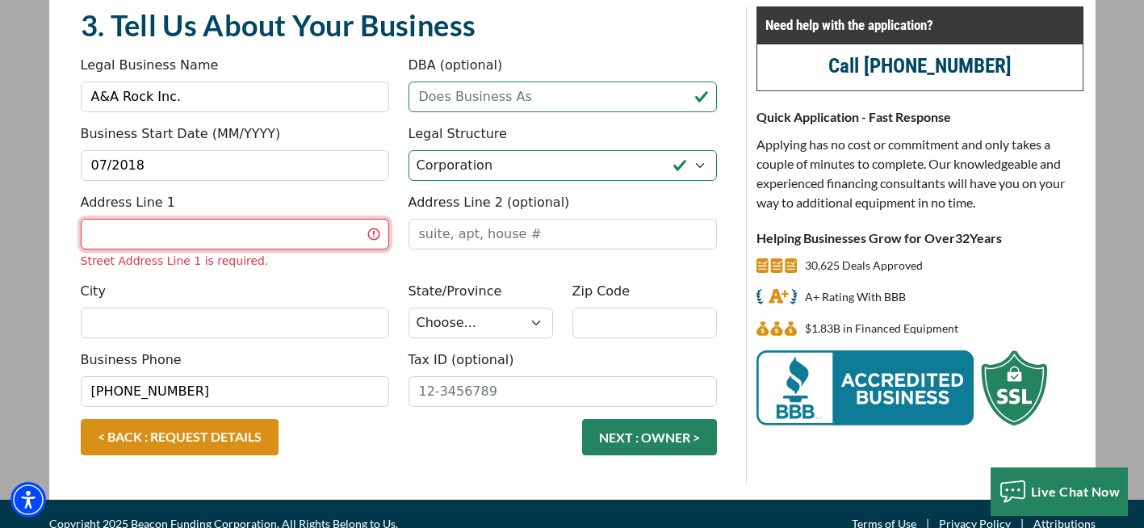
click at [261, 232] on input "Address Line 1" at bounding box center [235, 234] width 308 height 31
click at [111, 231] on input "Address Line 1" at bounding box center [235, 234] width 308 height 31
type input "779 [GEOGRAPHIC_DATA]"
type input "98363"
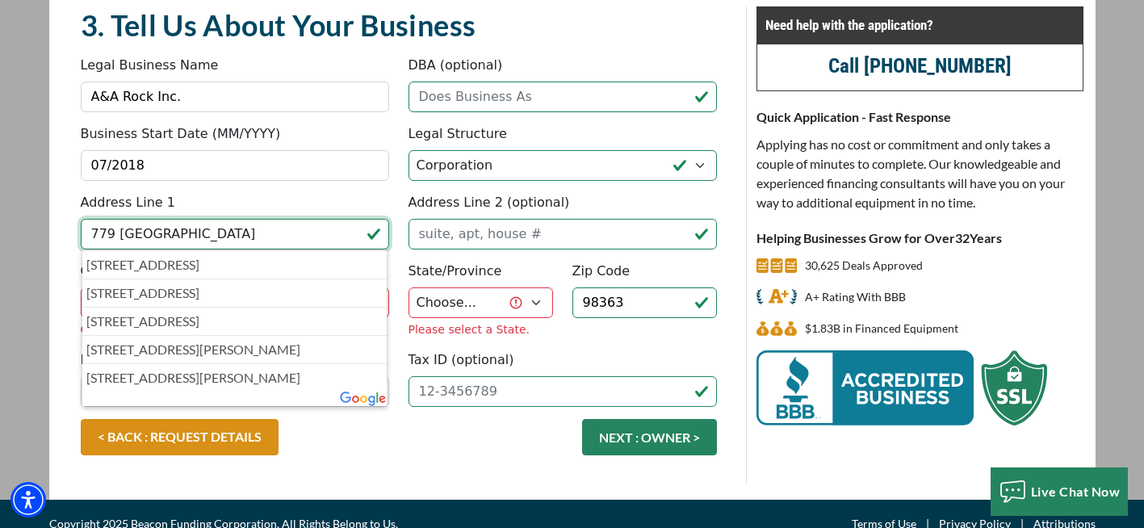
click at [275, 235] on input "779 OLD STATE RD" at bounding box center [235, 234] width 308 height 31
click at [450, 300] on select "Choose... AL AK AZ AR CA CO CT DE DC FL GA HI ID IL IN IA KS KY LA ME MD MA MI …" at bounding box center [481, 302] width 145 height 31
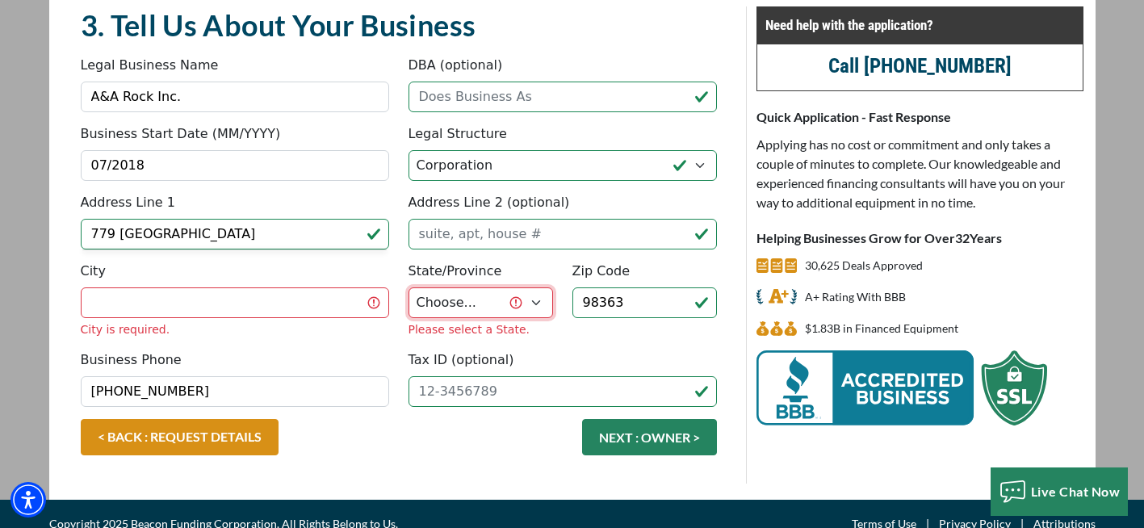
select select "49"
click at [409, 287] on select "Choose... AL AK AZ AR CA CO CT DE DC FL GA HI ID IL IN IA KS KY LA ME MD MA MI …" at bounding box center [481, 302] width 145 height 31
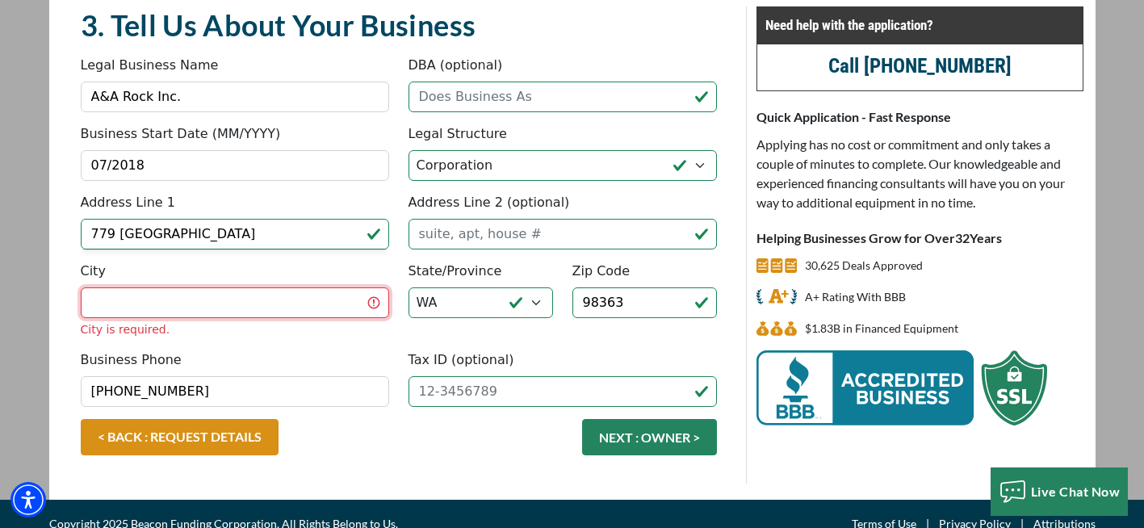
click at [231, 294] on input "City" at bounding box center [235, 302] width 308 height 31
type input "PORT ANGELES"
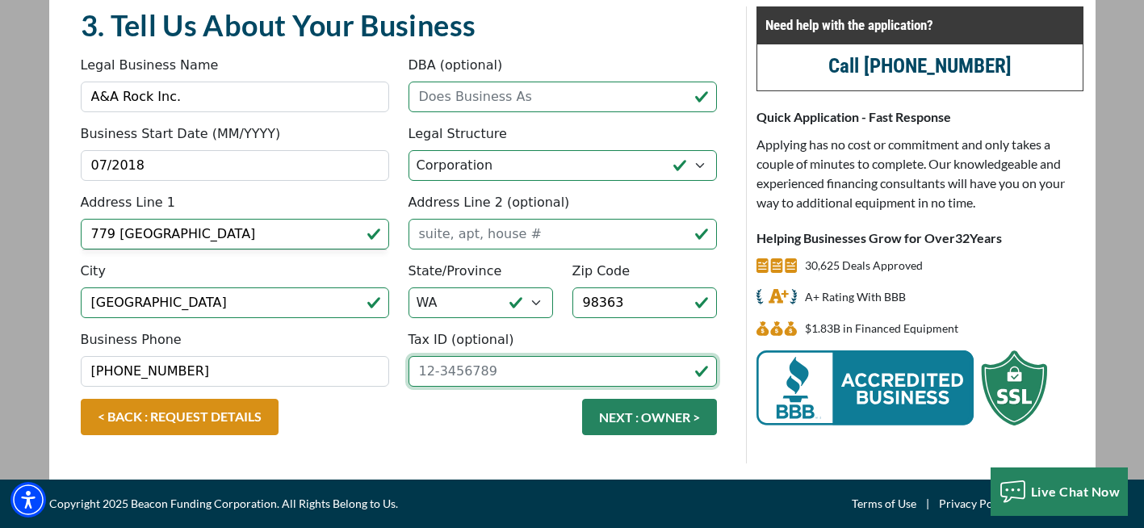
click at [463, 371] on input "Tax ID (optional)" at bounding box center [563, 371] width 308 height 31
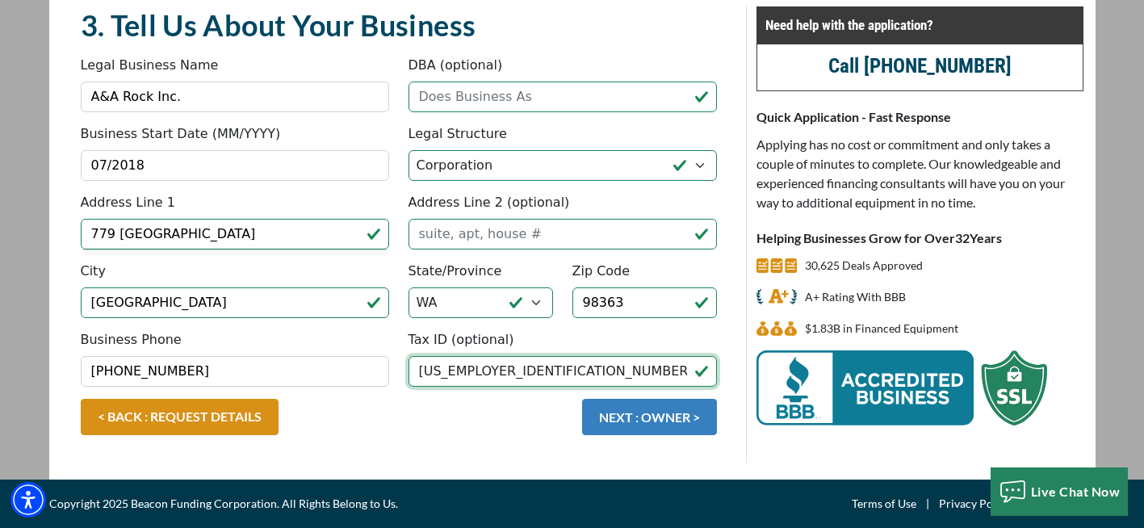
type input "82-4976753"
click at [646, 417] on button "NEXT : OWNER >" at bounding box center [649, 417] width 135 height 36
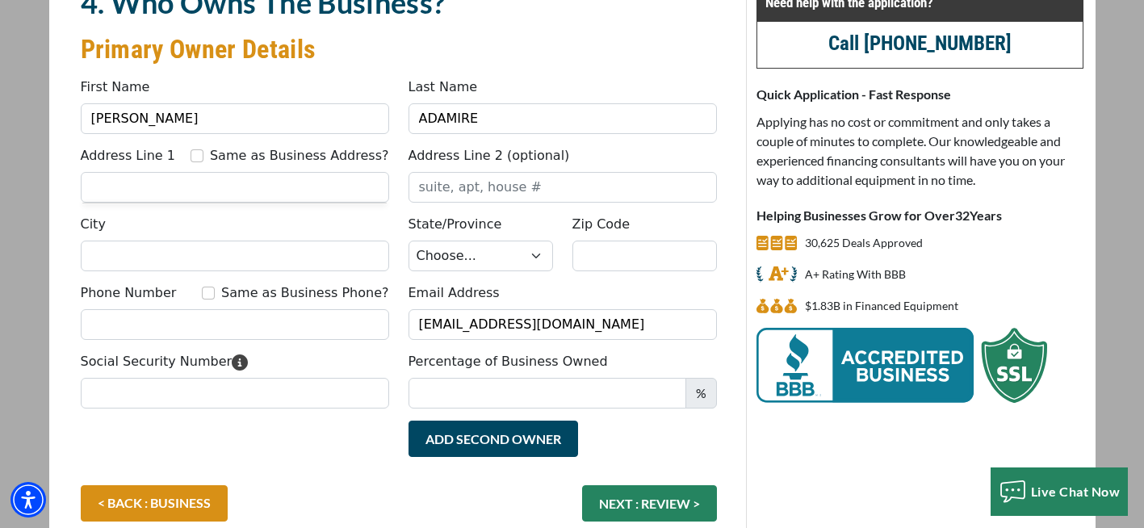
scroll to position [148, 0]
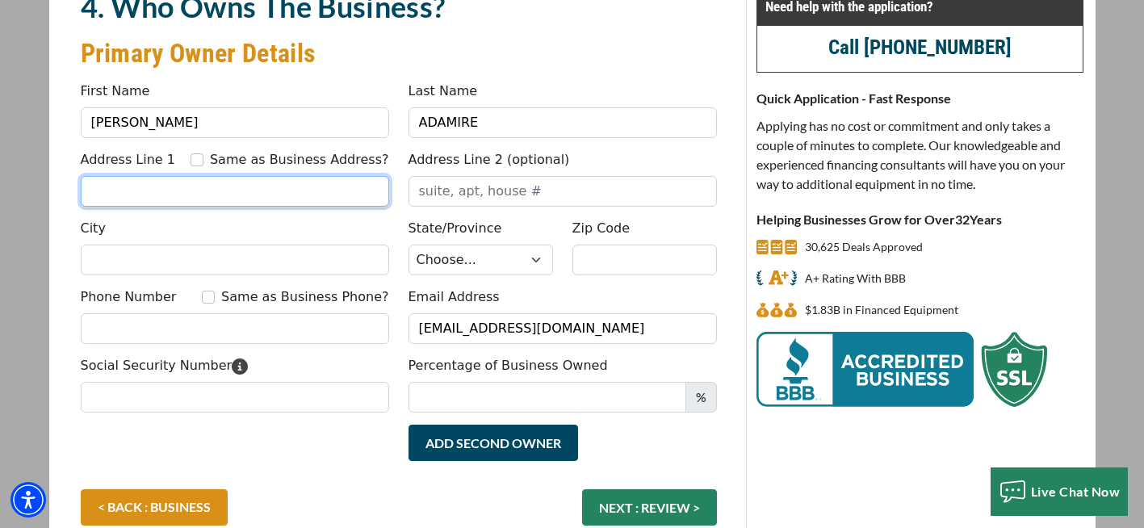
click at [260, 189] on input "Address Line 1" at bounding box center [235, 191] width 308 height 31
type input "[STREET_ADDRESS][PERSON_NAME]"
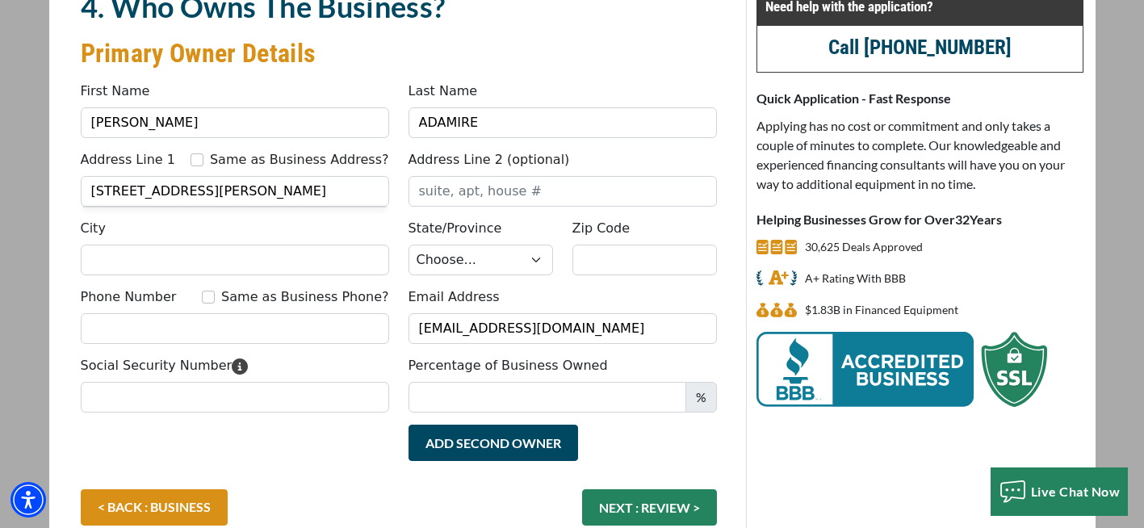
type input "[GEOGRAPHIC_DATA]"
select select "49"
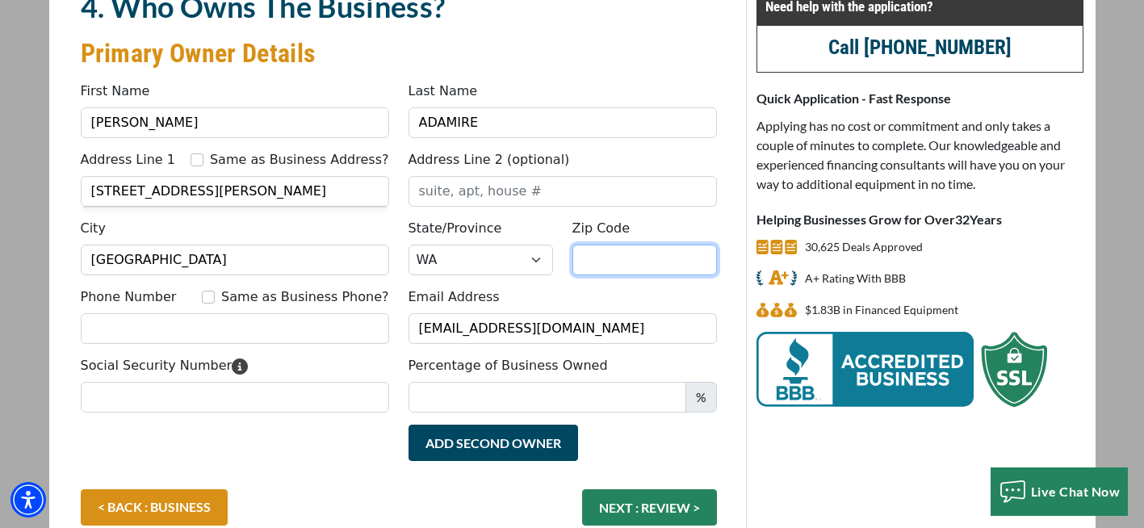
type input "98363"
type input "3604610738"
type input "A&A"
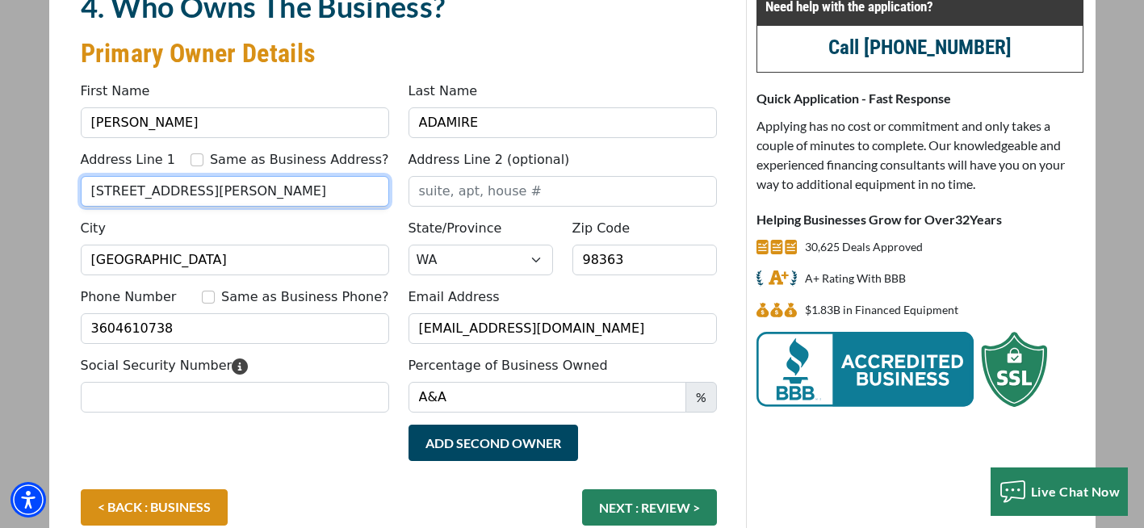
type input "(360) 461-0738"
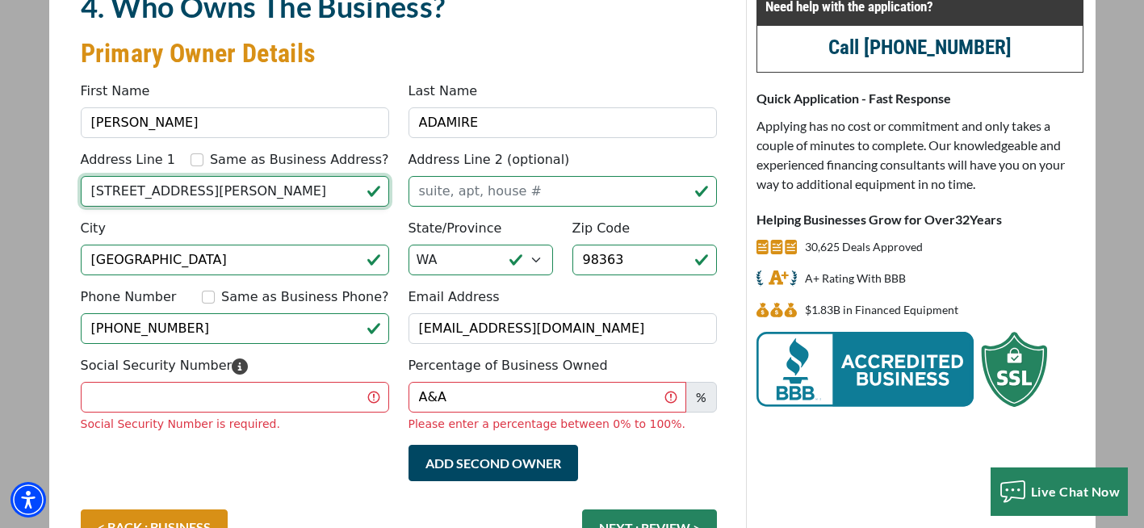
type input "779 OLD STATE RD"
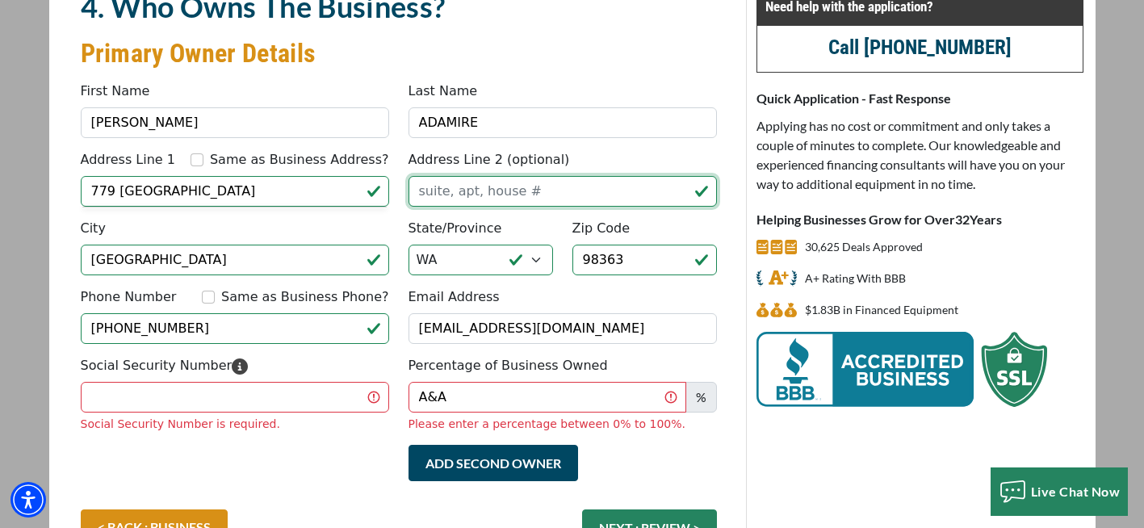
type input "779 OLD STATE RD"
drag, startPoint x: 534, startPoint y: 199, endPoint x: 409, endPoint y: 198, distance: 125.2
click at [409, 198] on input "779 OLD STATE RD" at bounding box center [563, 191] width 308 height 31
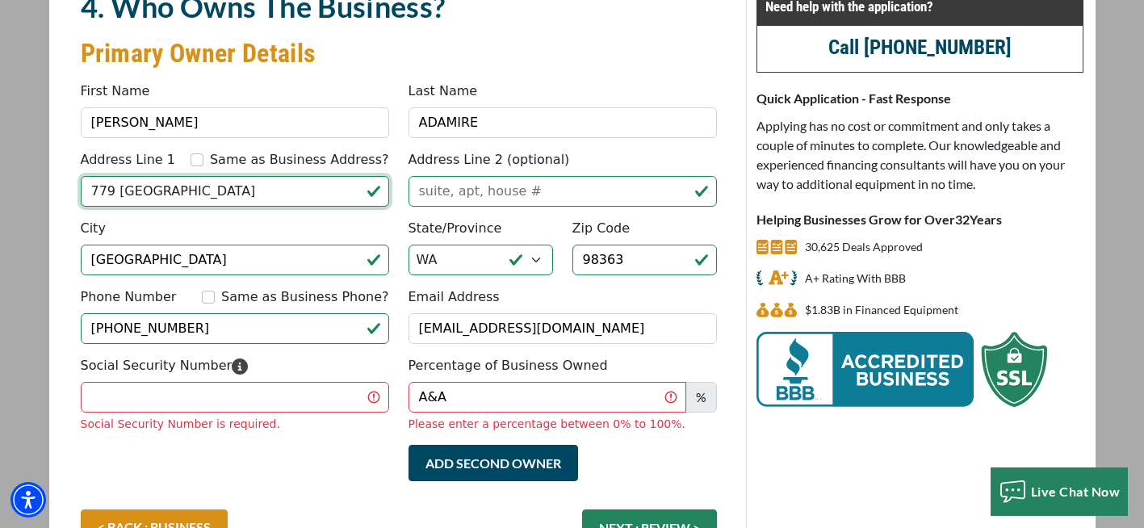
drag, startPoint x: 263, startPoint y: 192, endPoint x: 76, endPoint y: 181, distance: 187.6
click at [76, 181] on div "Address Line 1 Same as Business Address? 779 OLD STATE RD" at bounding box center [235, 178] width 328 height 57
type input "432 HERRICK RD"
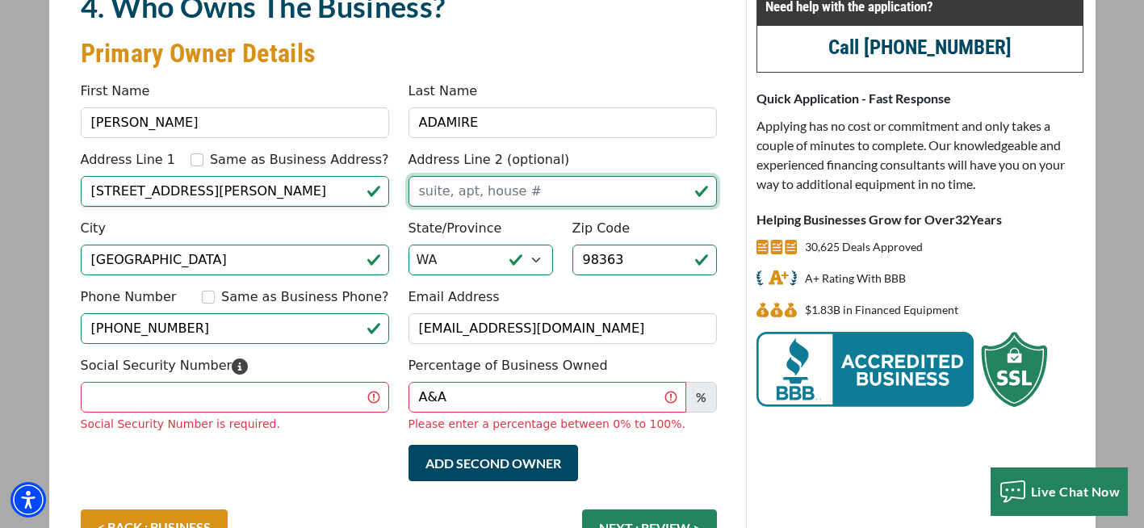
click at [478, 199] on input "Address Line 2 (optional)" at bounding box center [563, 191] width 308 height 31
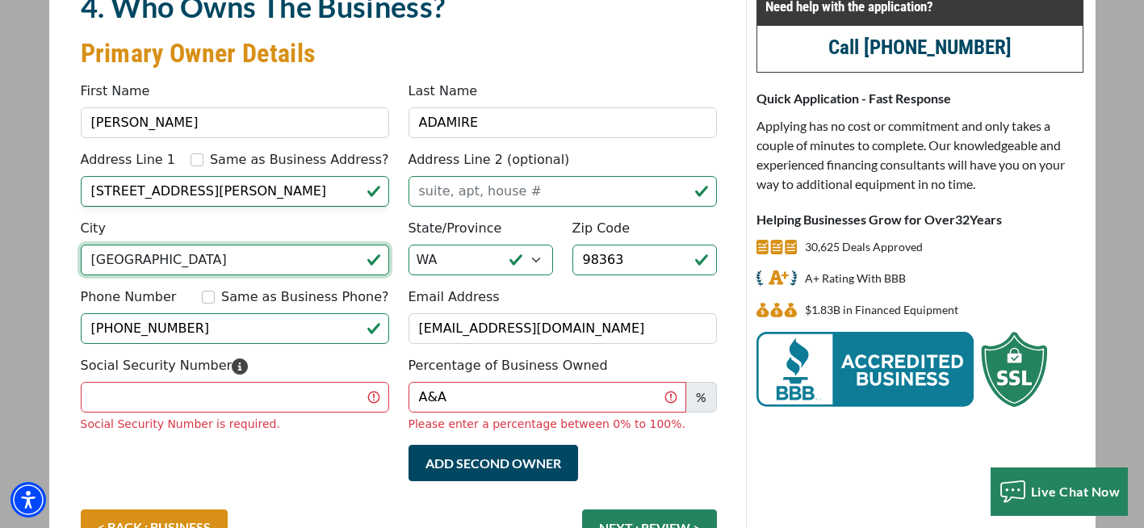
click at [255, 260] on input "PORT ANGELES" at bounding box center [235, 260] width 308 height 31
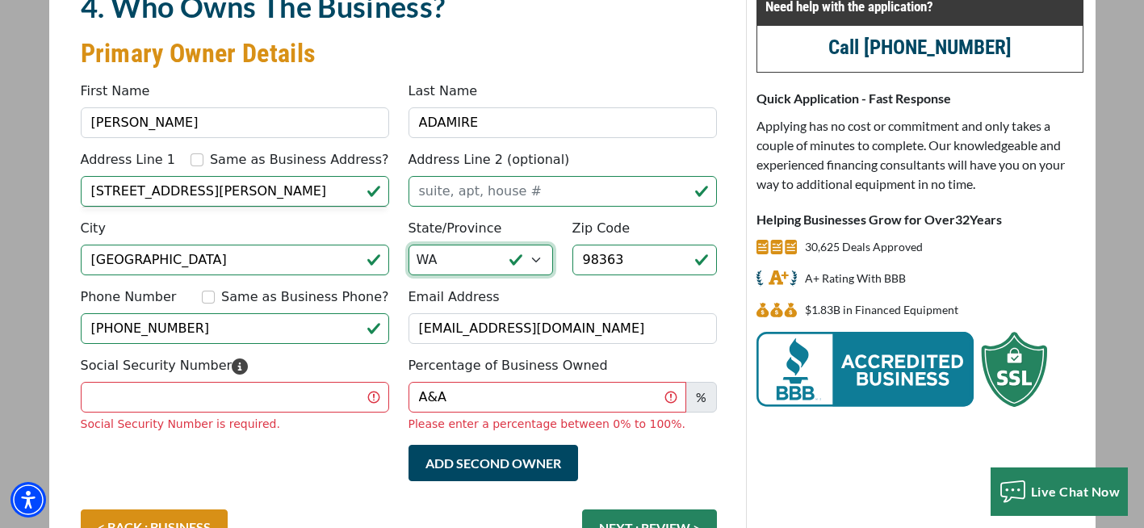
click at [501, 254] on select "Choose... AL AK AZ AR CA CO CT DE DC FL GA HI ID IL IN IA KS KY LA ME MD MA MI …" at bounding box center [481, 260] width 145 height 31
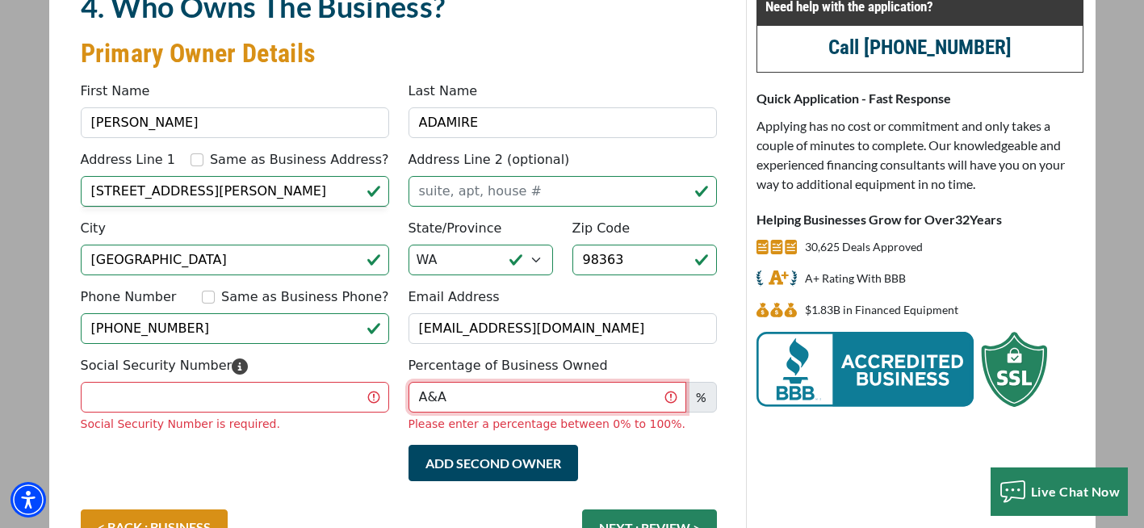
click at [454, 401] on input "A&A" at bounding box center [548, 397] width 278 height 31
type input "A"
type input "100"
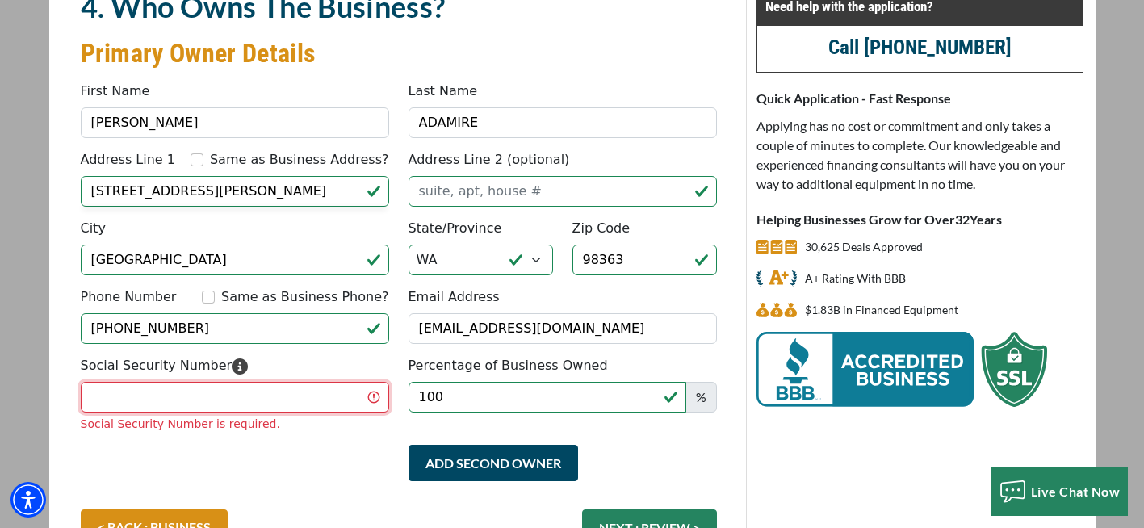
click at [244, 402] on input "Social Security Number" at bounding box center [235, 397] width 308 height 31
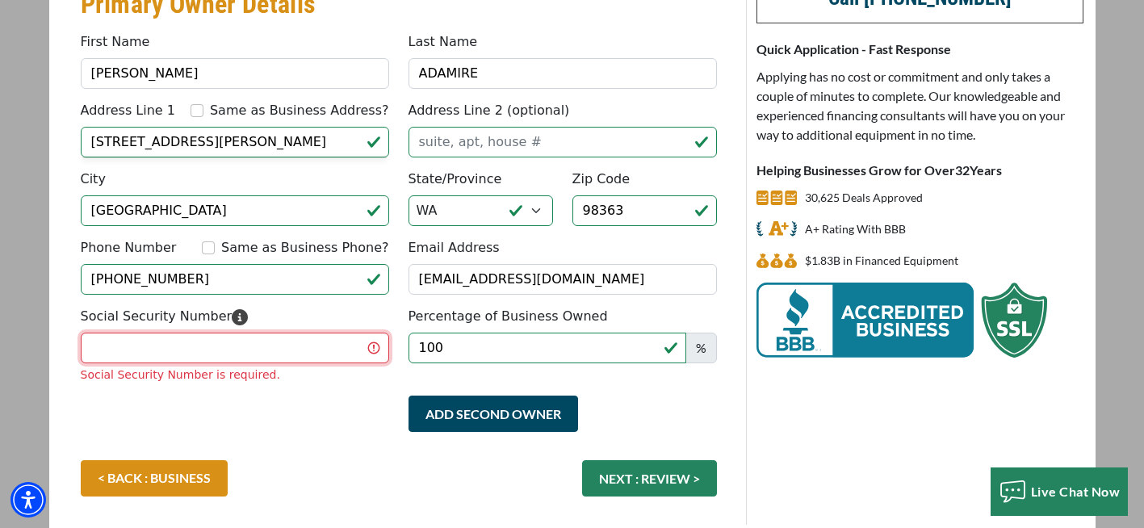
scroll to position [199, 0]
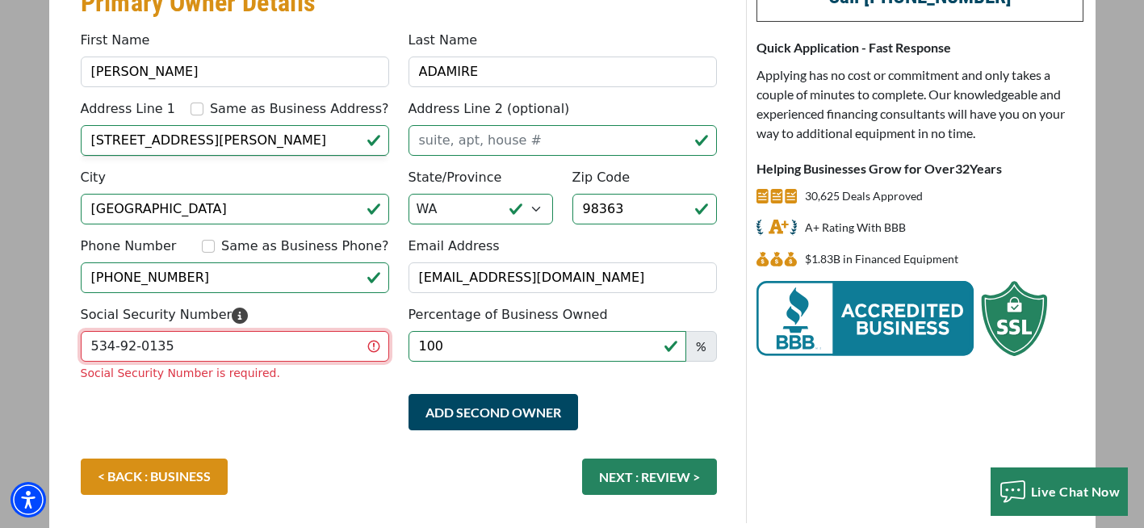
type input "534-92-0135"
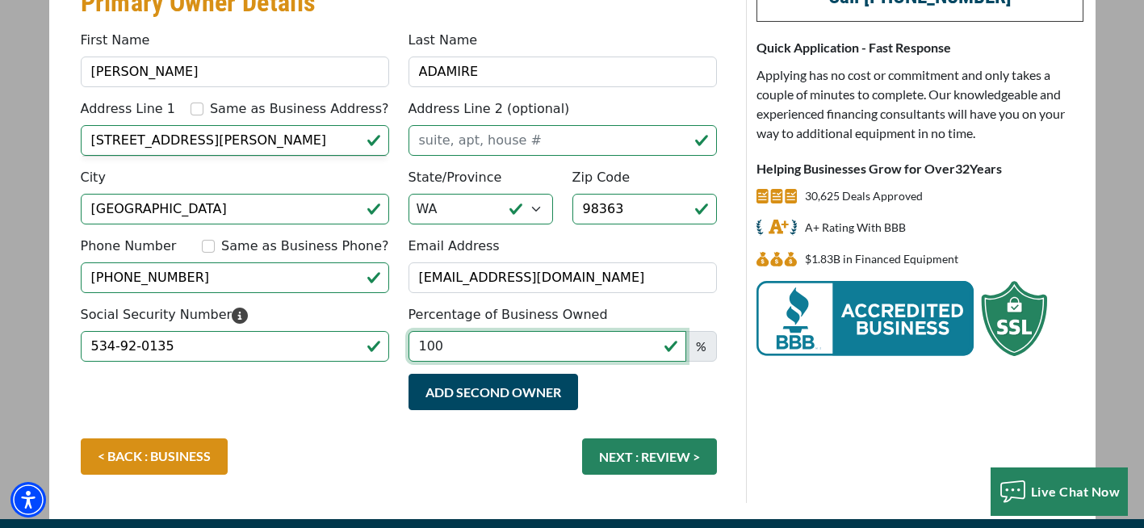
click at [538, 352] on input "100" at bounding box center [548, 346] width 278 height 31
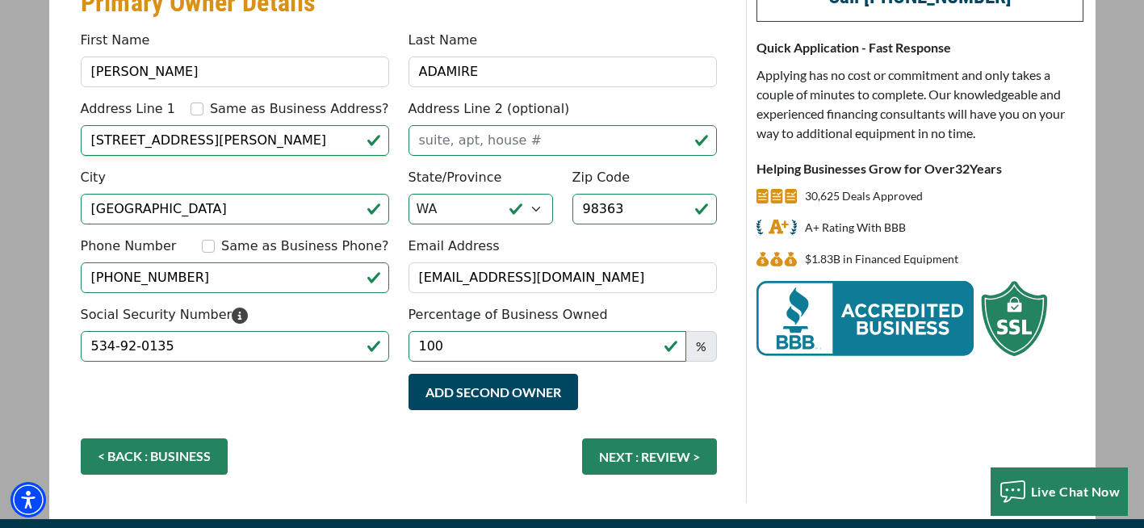
click at [143, 464] on link "< BACK : BUSINESS" at bounding box center [154, 456] width 147 height 36
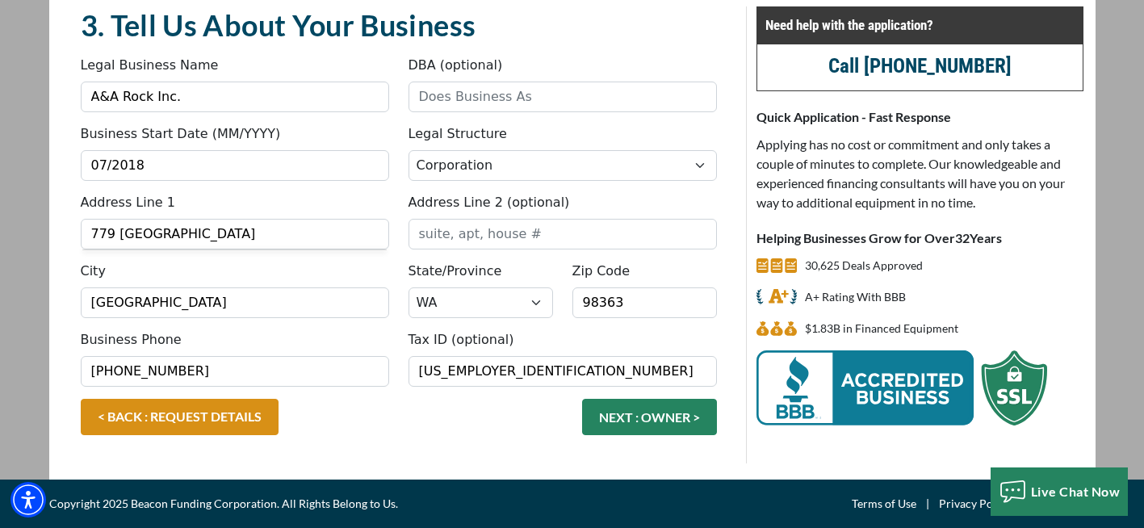
scroll to position [123, 0]
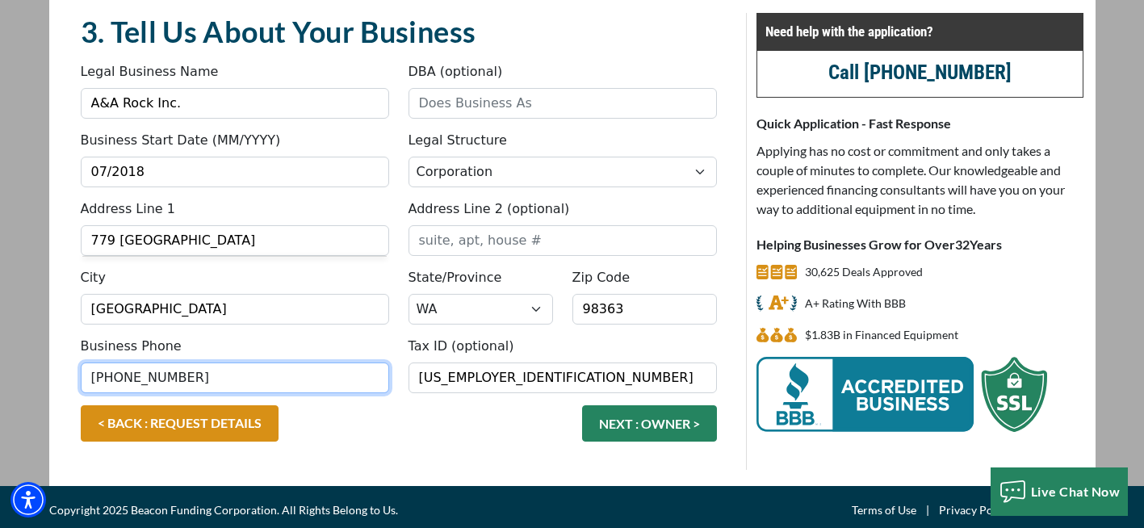
drag, startPoint x: 203, startPoint y: 382, endPoint x: -3, endPoint y: 357, distance: 208.2
click at [0, 357] on html "Skip to main content Enable accessibility for low vision Open the accessibility…" at bounding box center [572, 141] width 1144 height 528
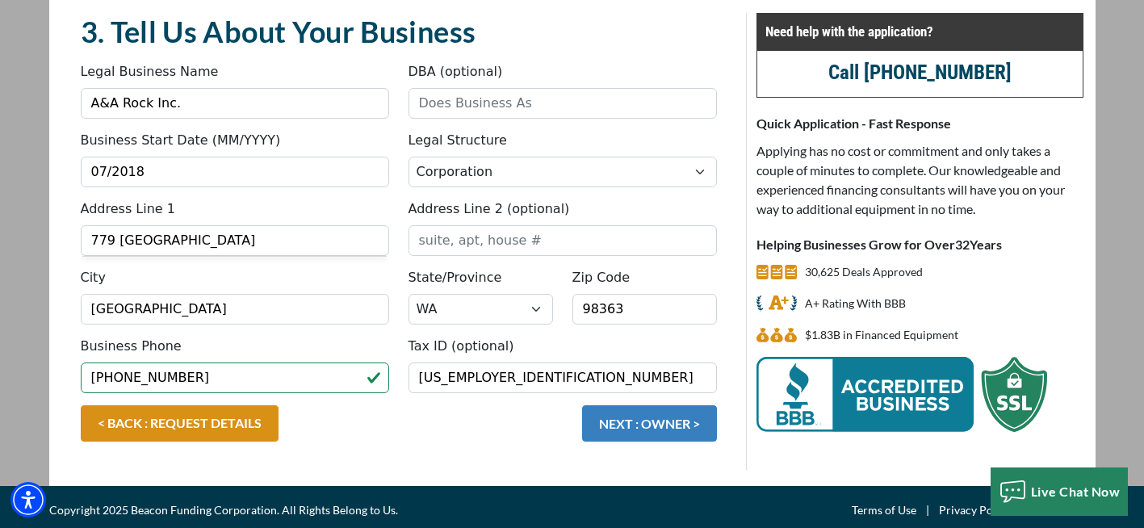
click at [627, 417] on button "NEXT : OWNER >" at bounding box center [649, 423] width 135 height 36
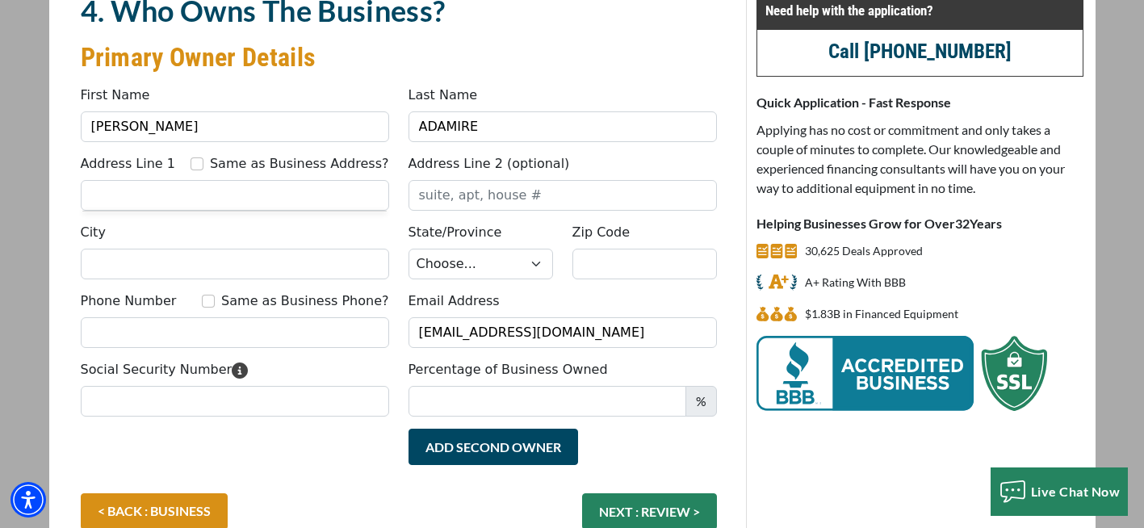
scroll to position [136, 0]
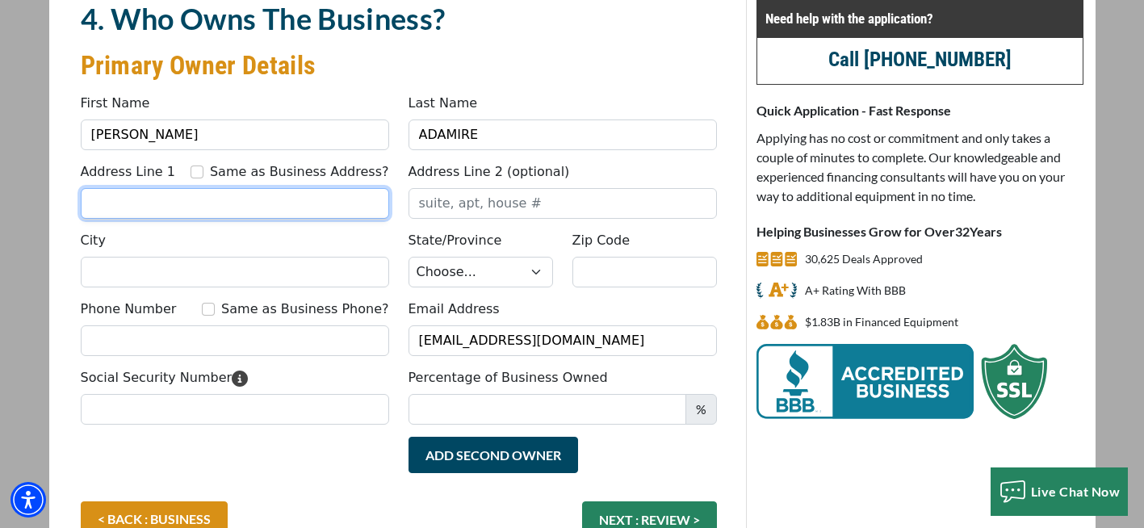
click at [282, 209] on input "Address Line 1" at bounding box center [235, 203] width 308 height 31
type input "[STREET_ADDRESS][PERSON_NAME]"
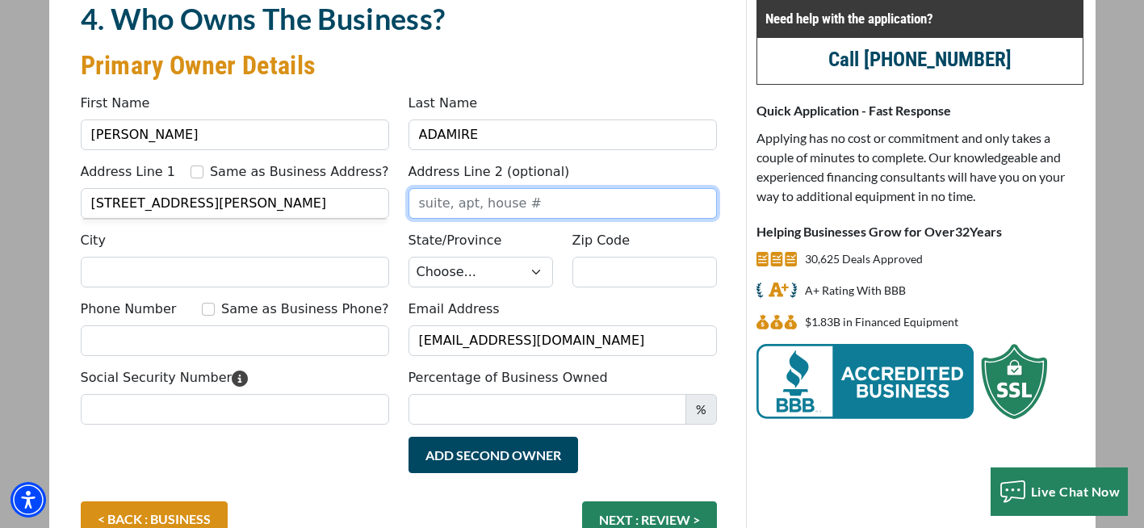
type input "[GEOGRAPHIC_DATA]"
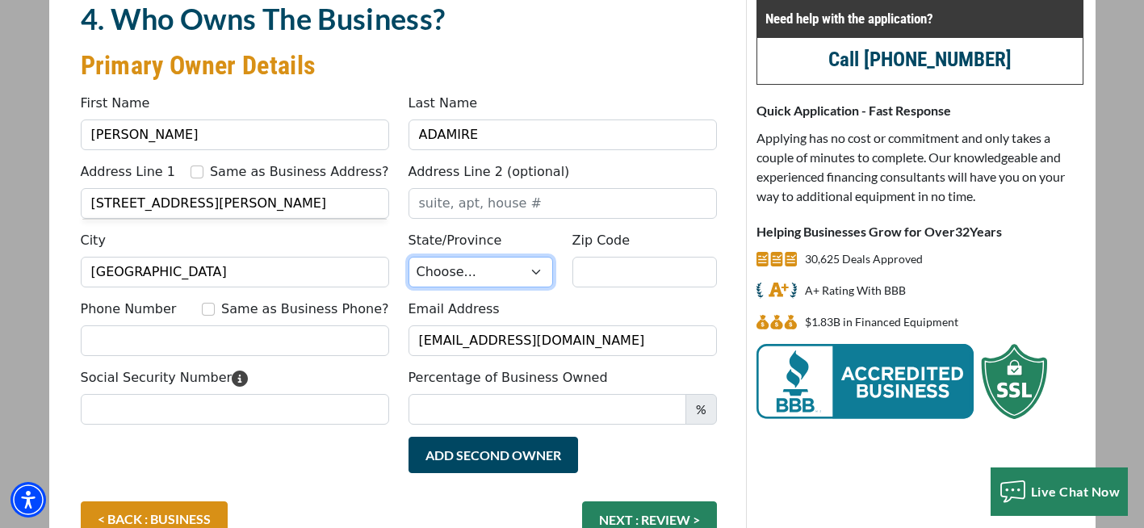
select select "49"
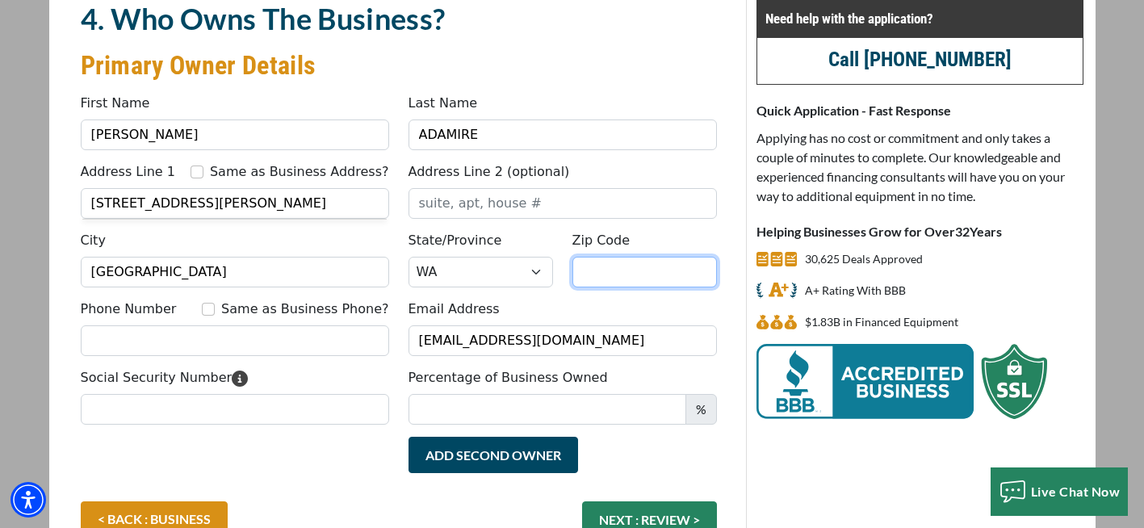
type input "98363"
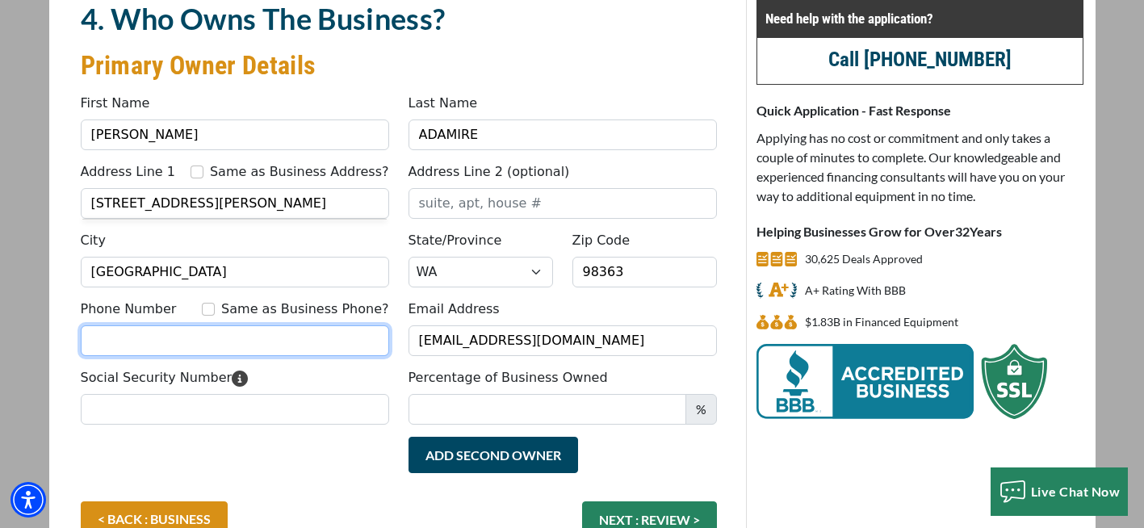
type input "[PHONE_NUMBER]"
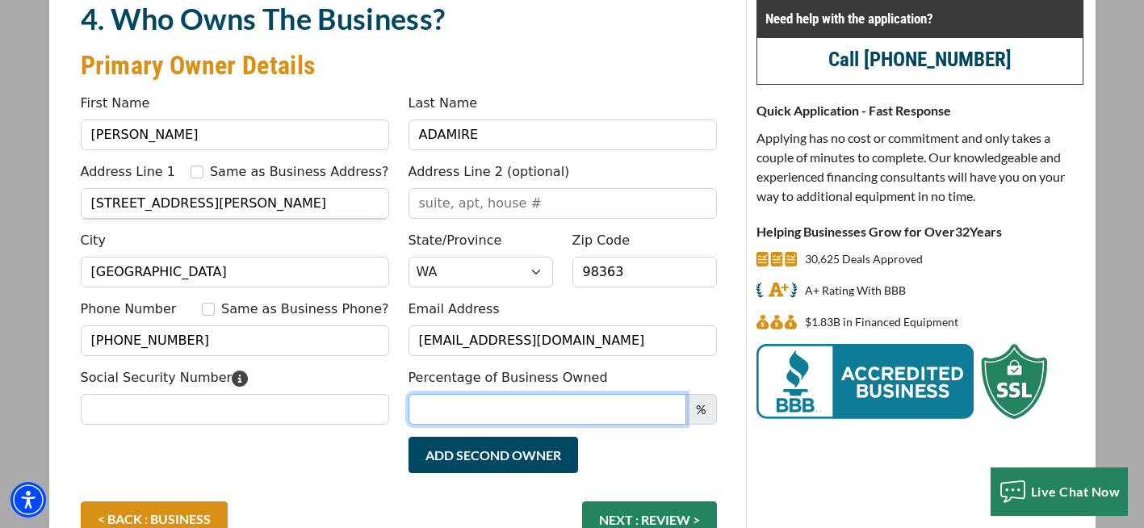
type input "100"
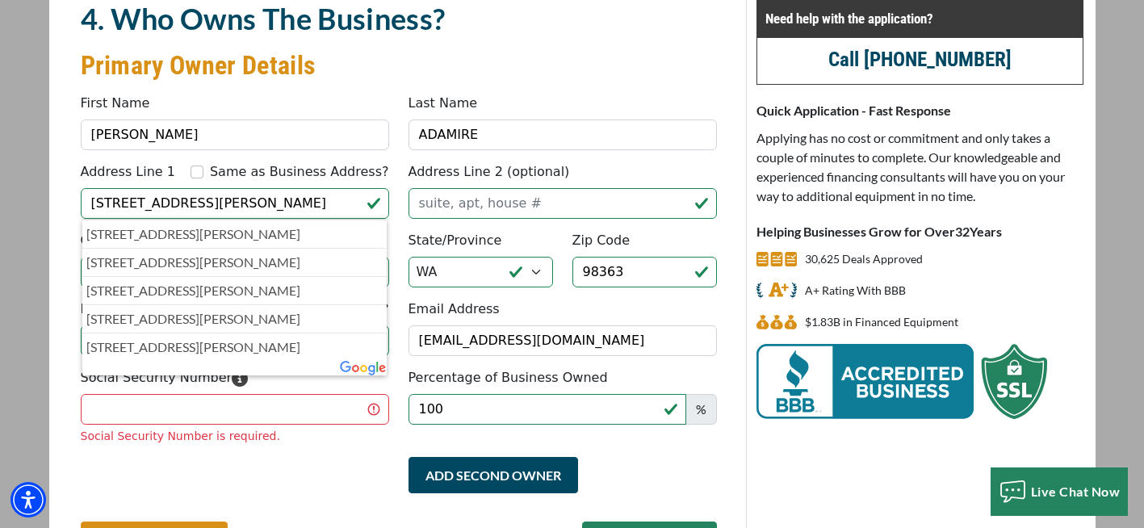
click at [342, 459] on div "Add Second Owner Remove Second Owner" at bounding box center [399, 489] width 656 height 65
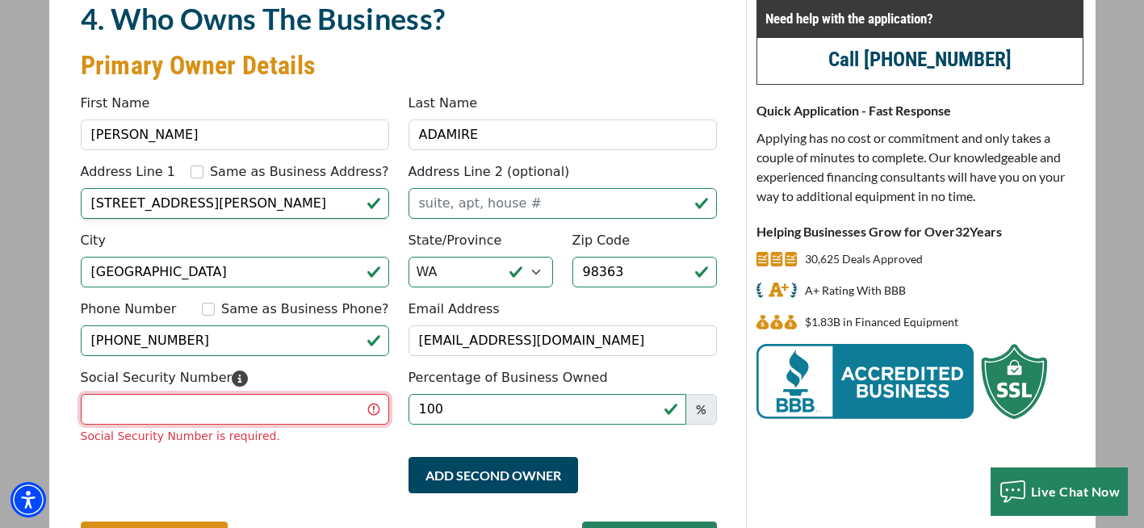
click at [153, 408] on input "Social Security Number" at bounding box center [235, 409] width 308 height 31
type input "534-92-0135"
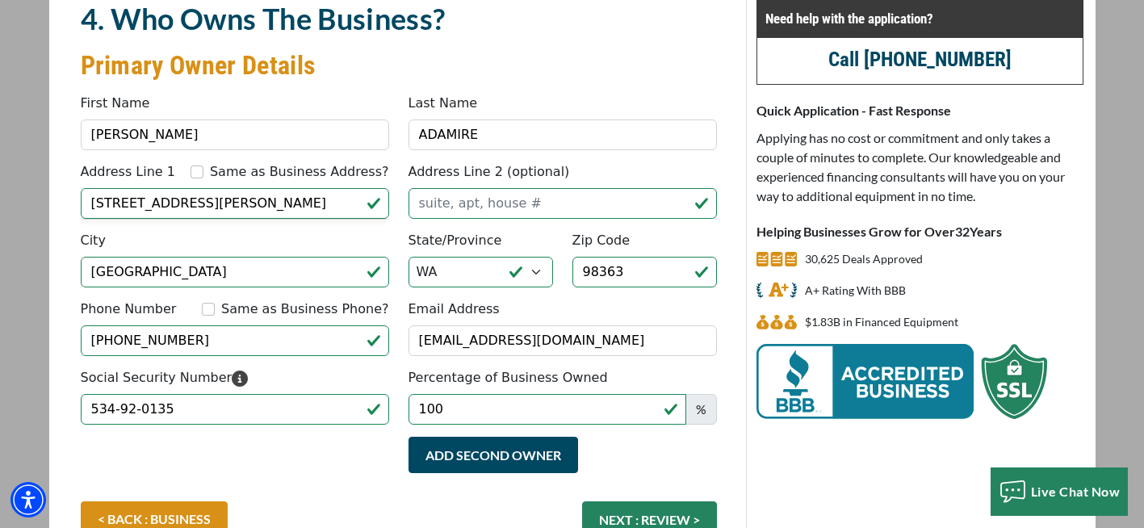
click at [298, 478] on div "Add Second Owner Remove Second Owner" at bounding box center [399, 469] width 656 height 65
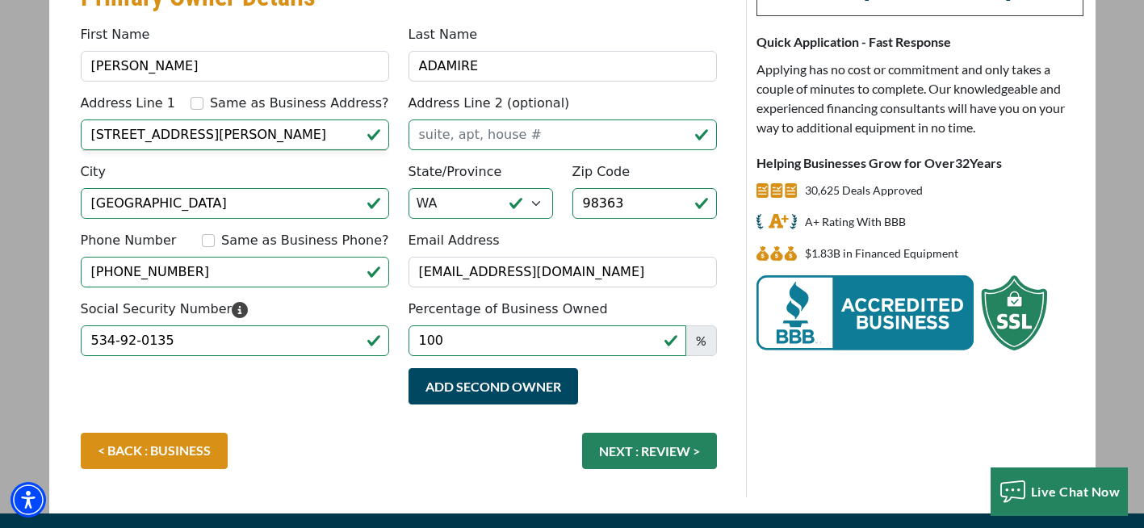
scroll to position [224, 0]
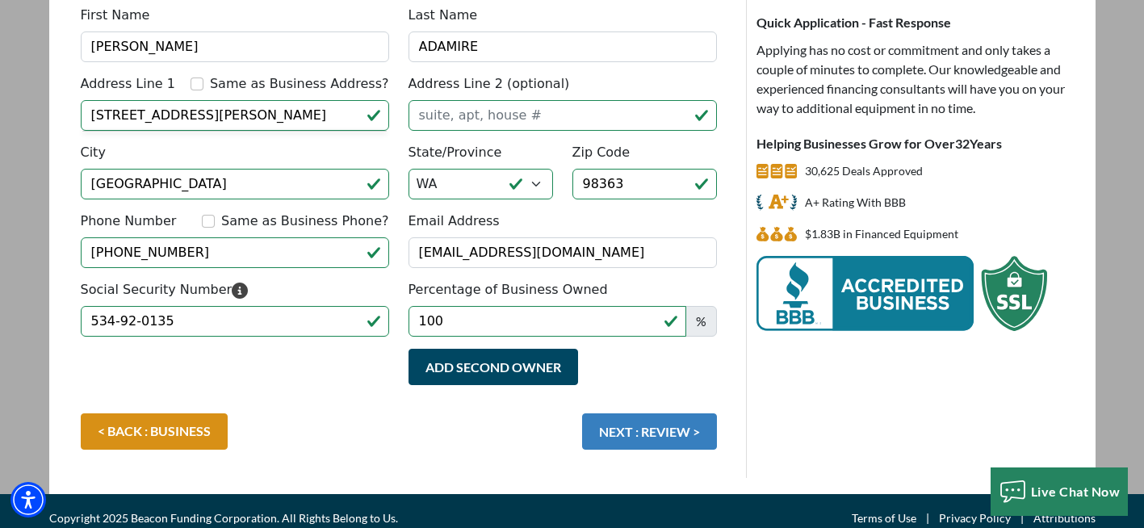
click at [627, 432] on button "NEXT : REVIEW >" at bounding box center [649, 431] width 135 height 36
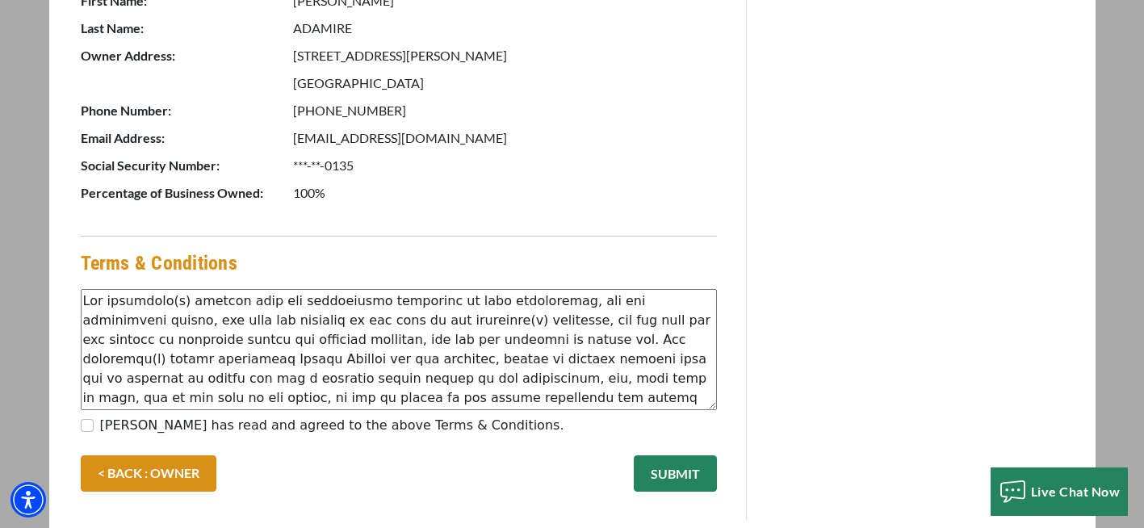
scroll to position [961, 0]
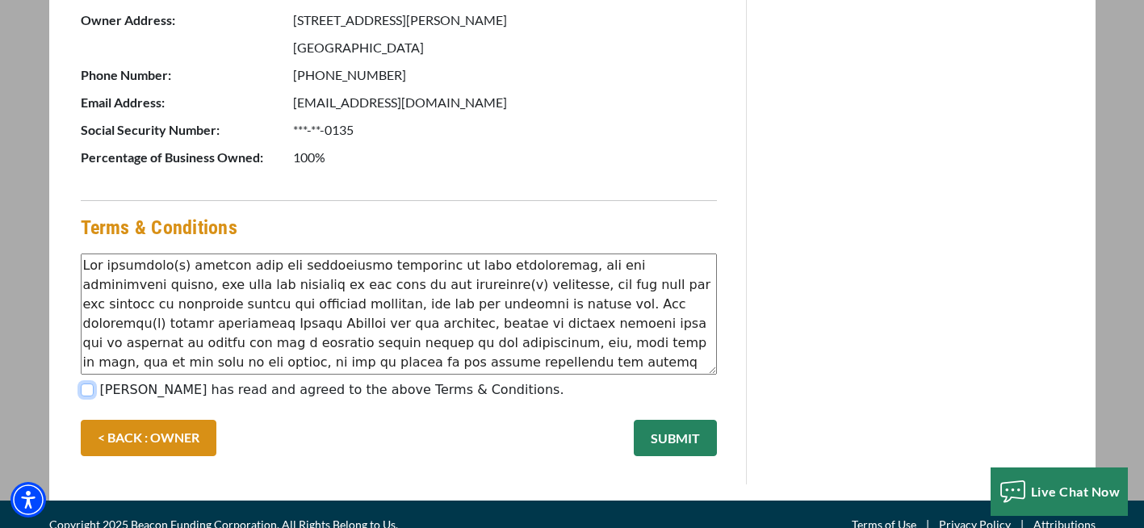
click at [83, 383] on input "[PERSON_NAME] has read and agreed to the above Terms & Conditions." at bounding box center [87, 389] width 13 height 13
checkbox input "true"
click at [683, 420] on button "SUBMIT" at bounding box center [675, 438] width 83 height 36
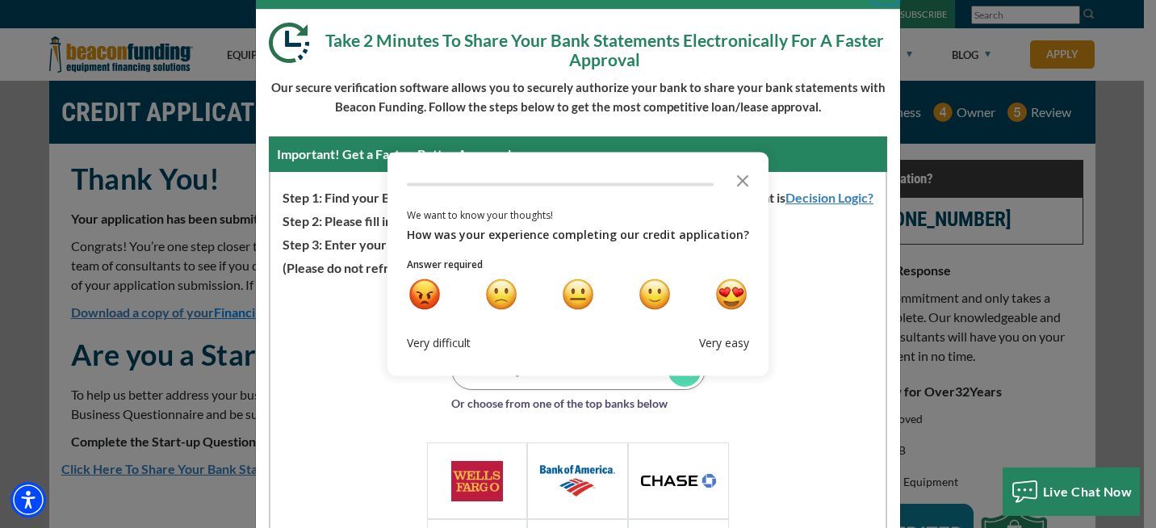
scroll to position [41, 0]
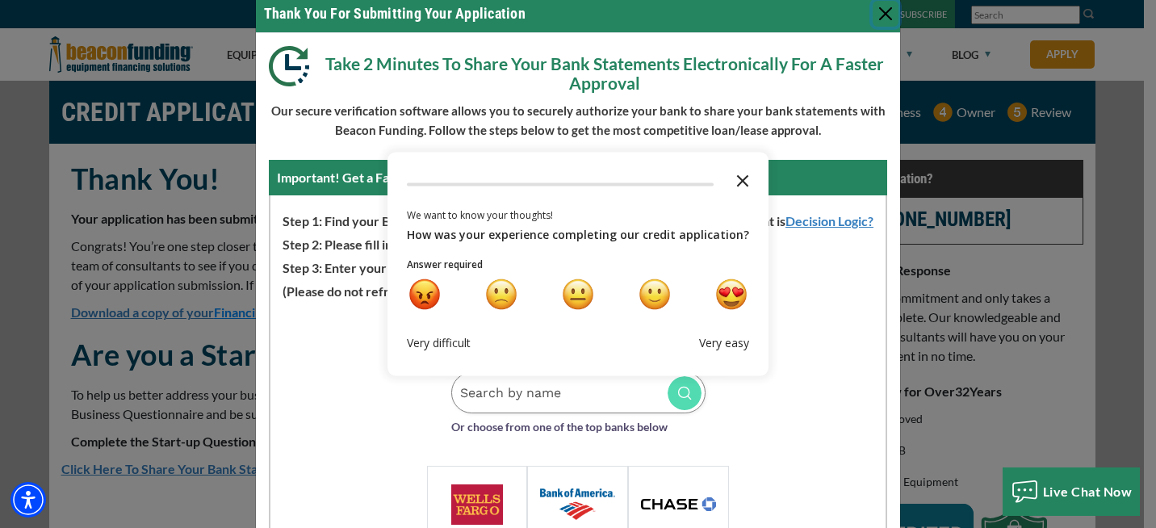
click at [739, 182] on polygon "Close the survey" at bounding box center [743, 181] width 12 height 12
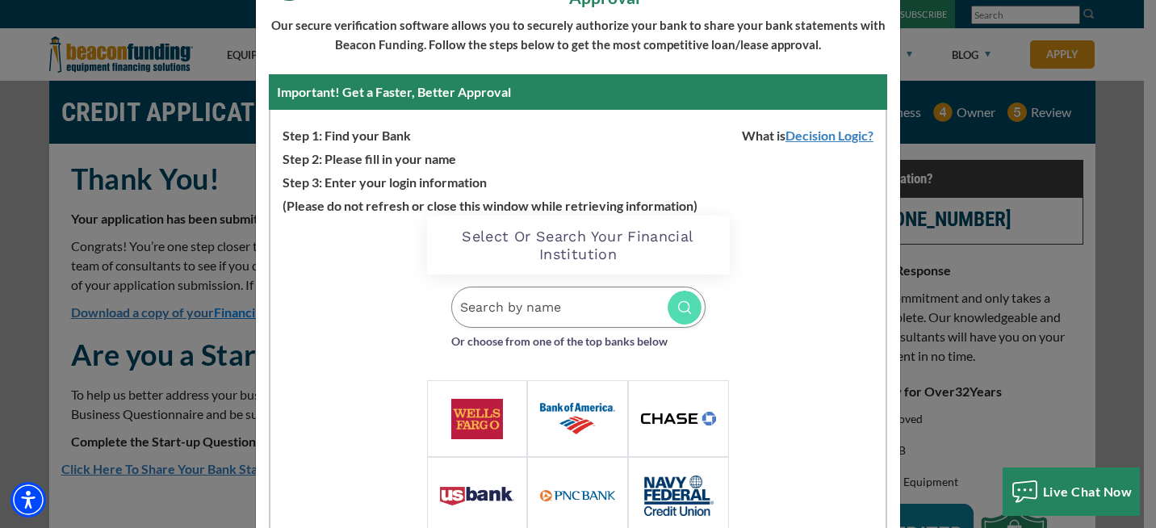
scroll to position [124, 0]
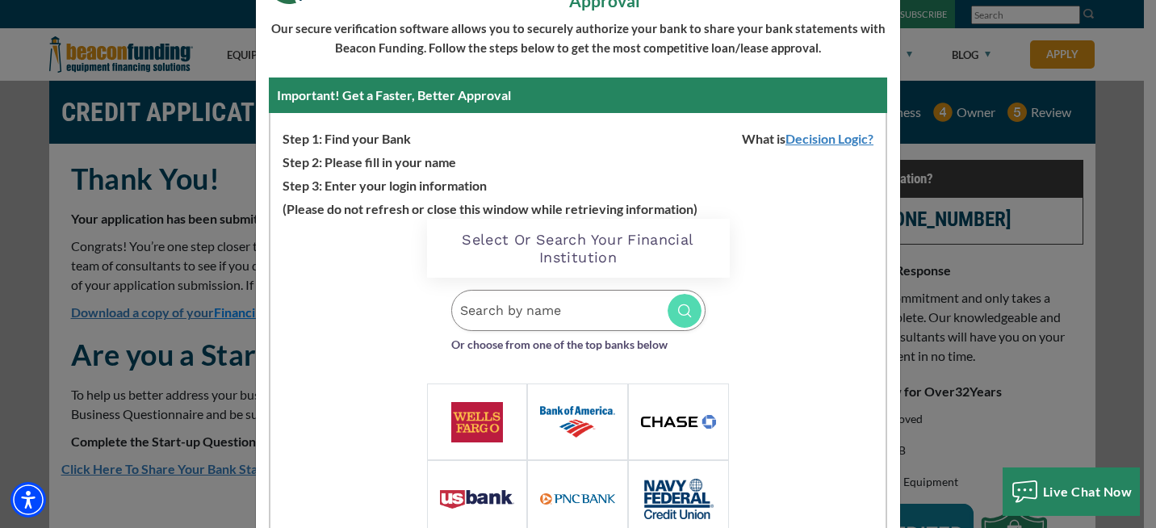
click at [507, 316] on input "Search by name" at bounding box center [578, 310] width 254 height 41
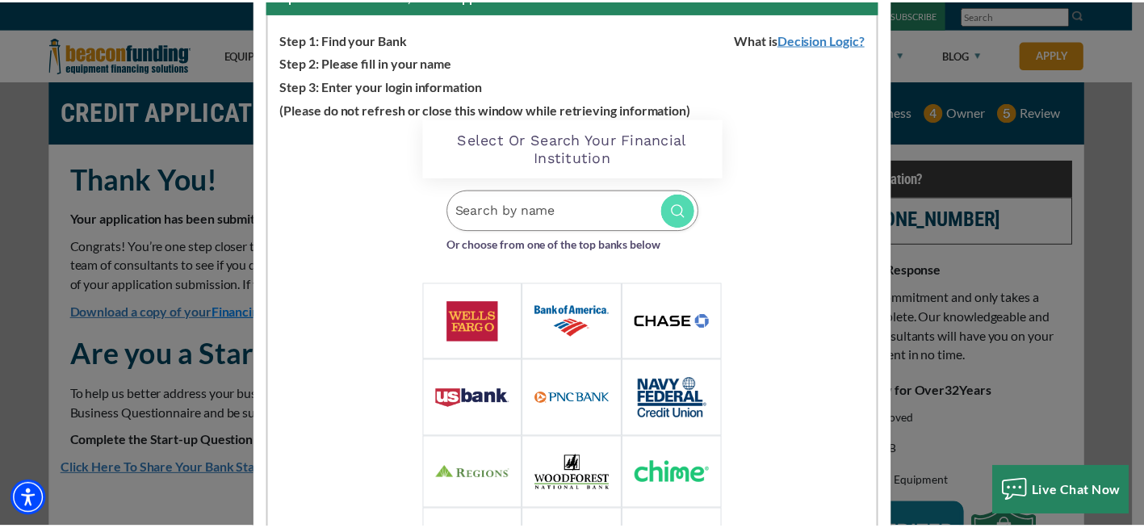
scroll to position [0, 0]
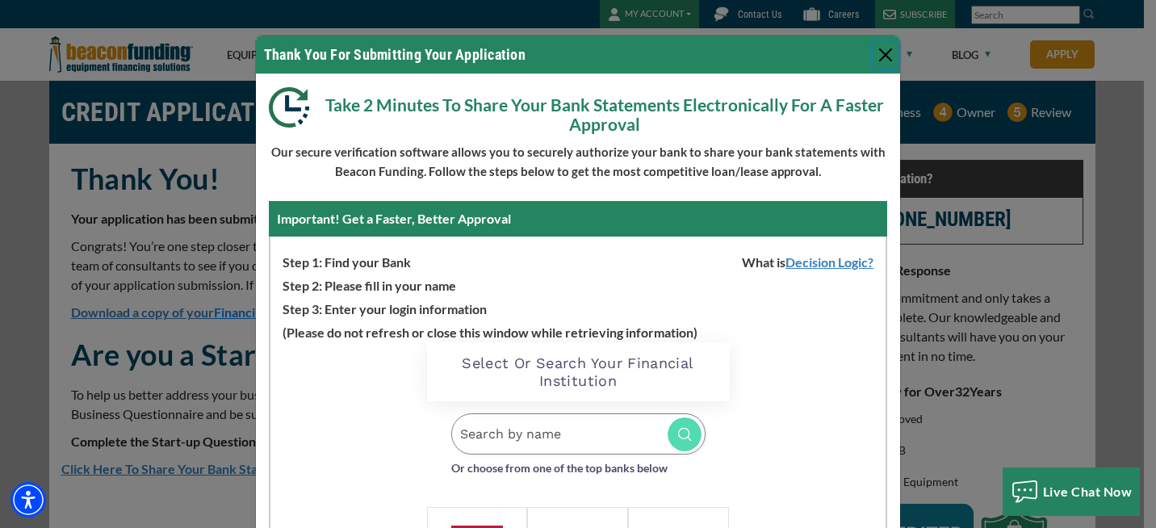
click at [878, 56] on button "Close" at bounding box center [886, 55] width 26 height 26
